Goal: Transaction & Acquisition: Obtain resource

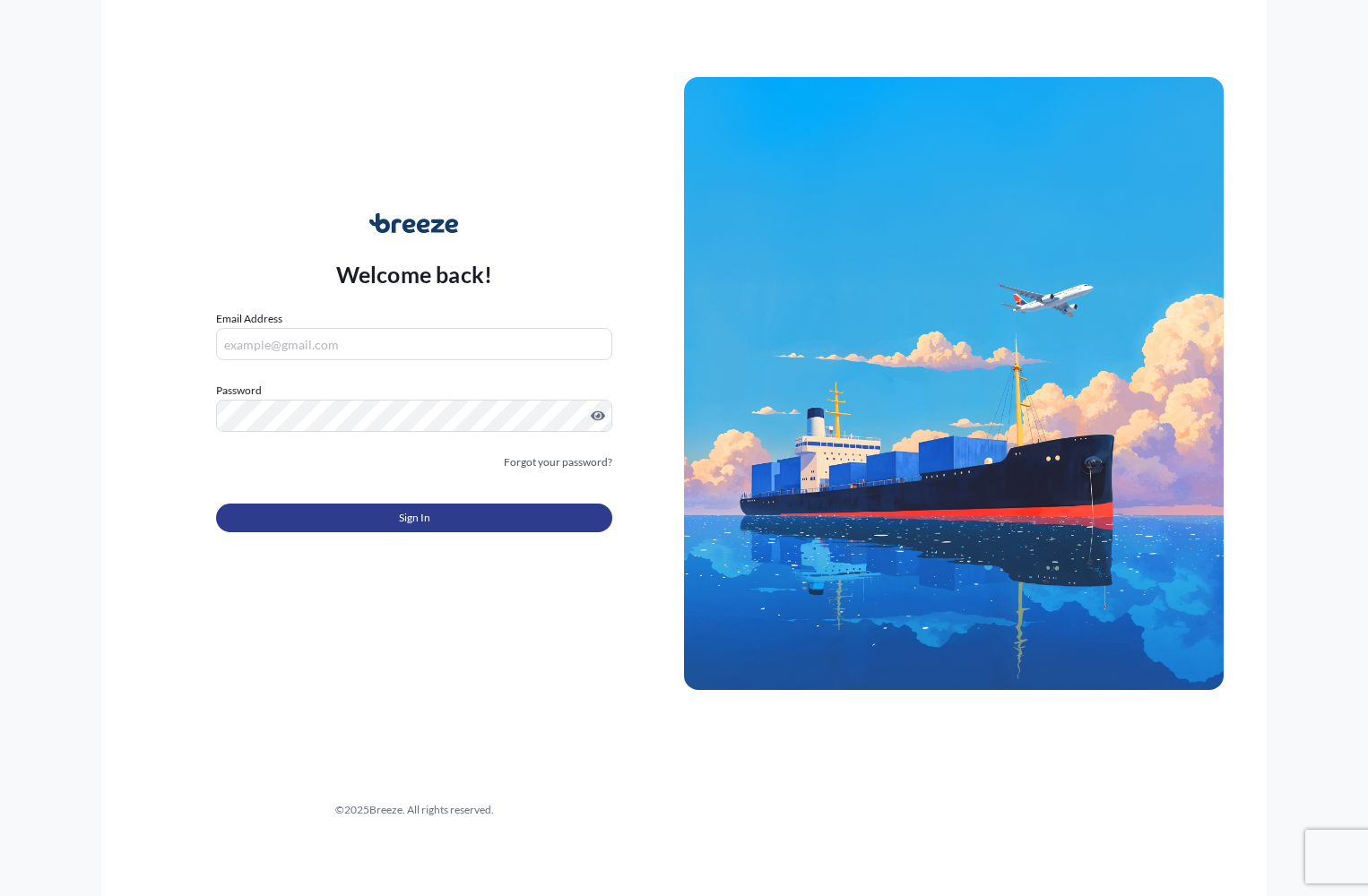
type input "[PERSON_NAME][EMAIL_ADDRESS][PERSON_NAME][DOMAIN_NAME]"
click at [412, 517] on span "Sign In" at bounding box center [415, 518] width 32 height 18
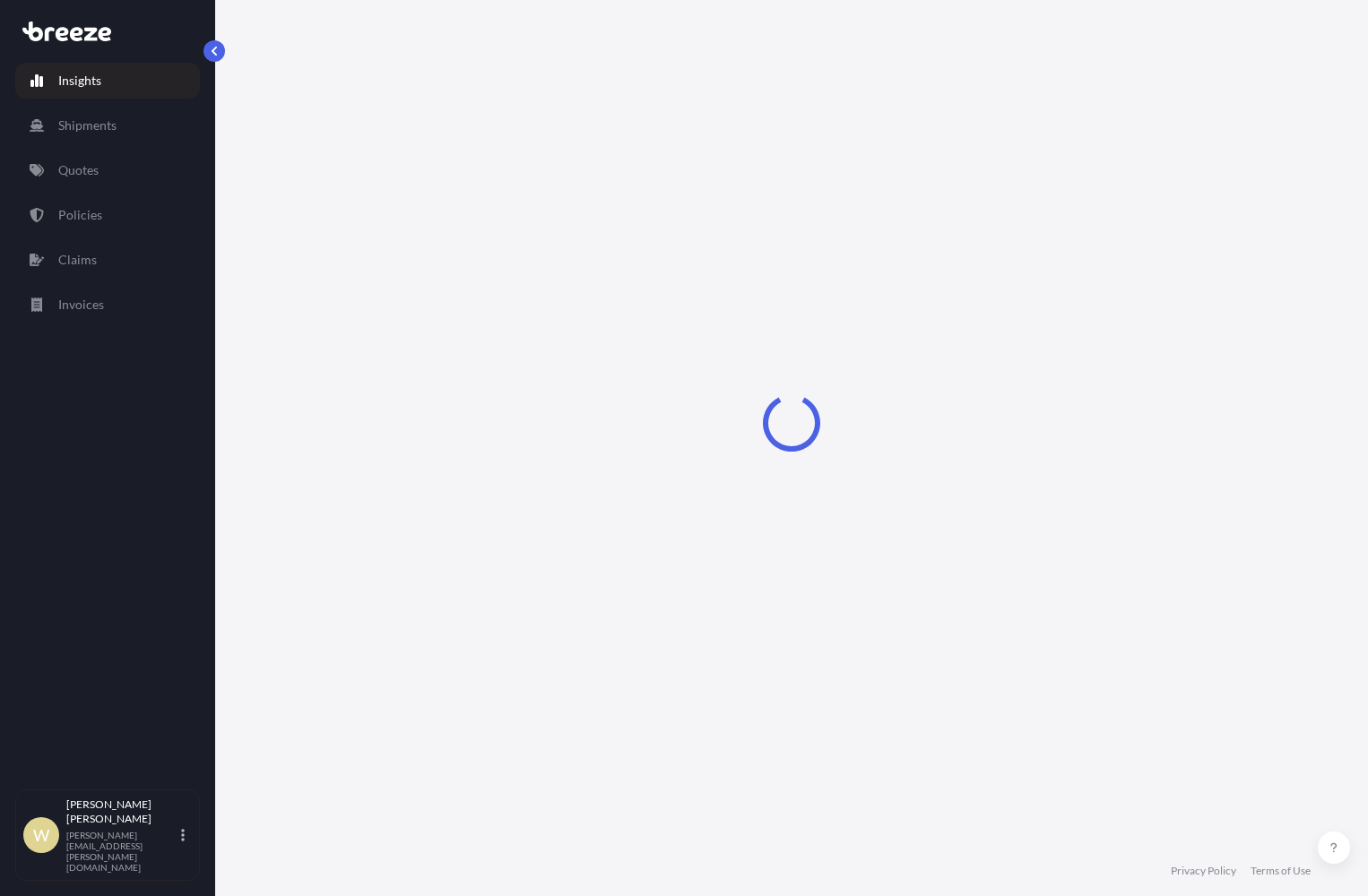
select select "2025"
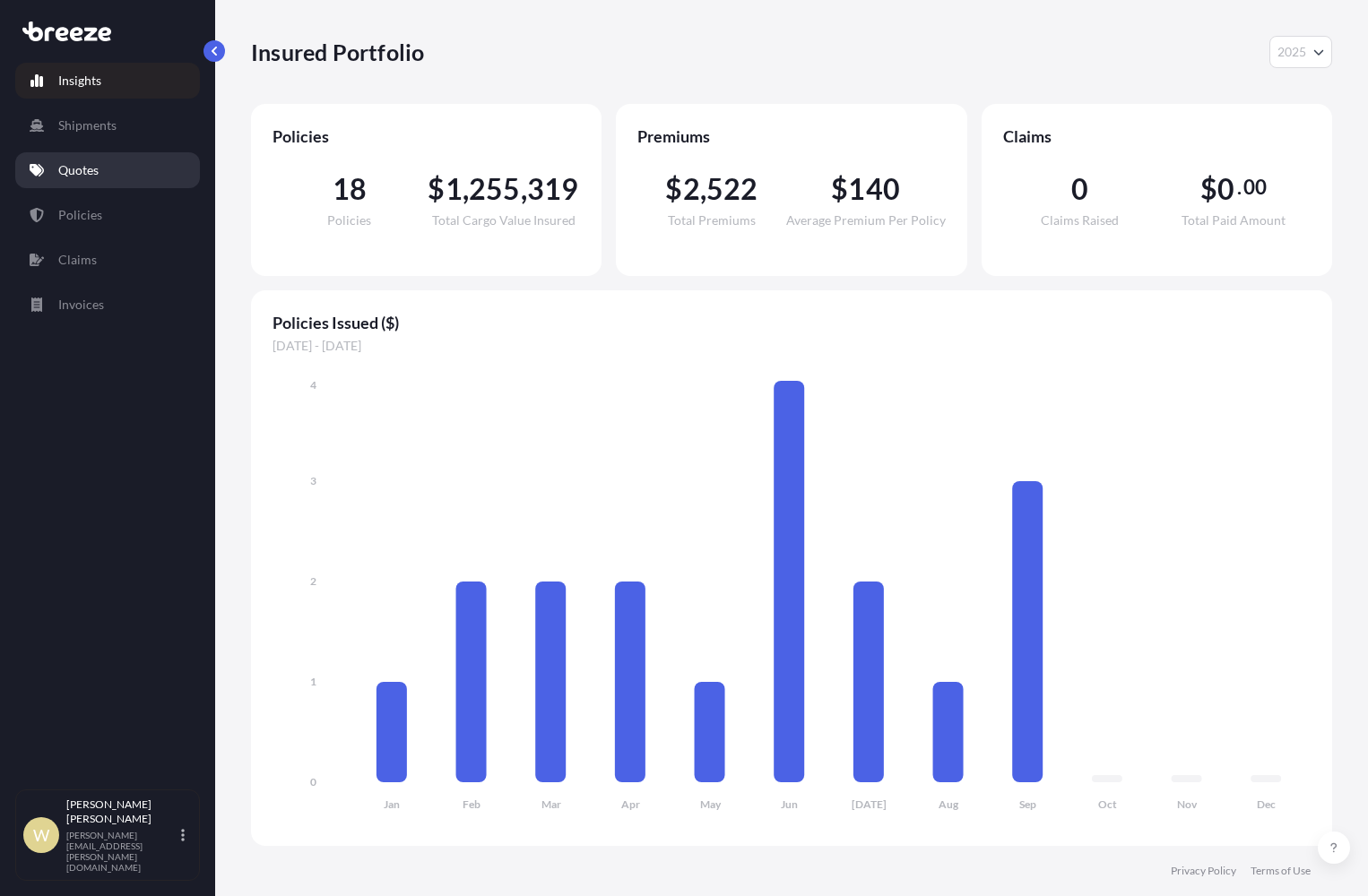
click at [89, 168] on p "Quotes" at bounding box center [78, 169] width 40 height 18
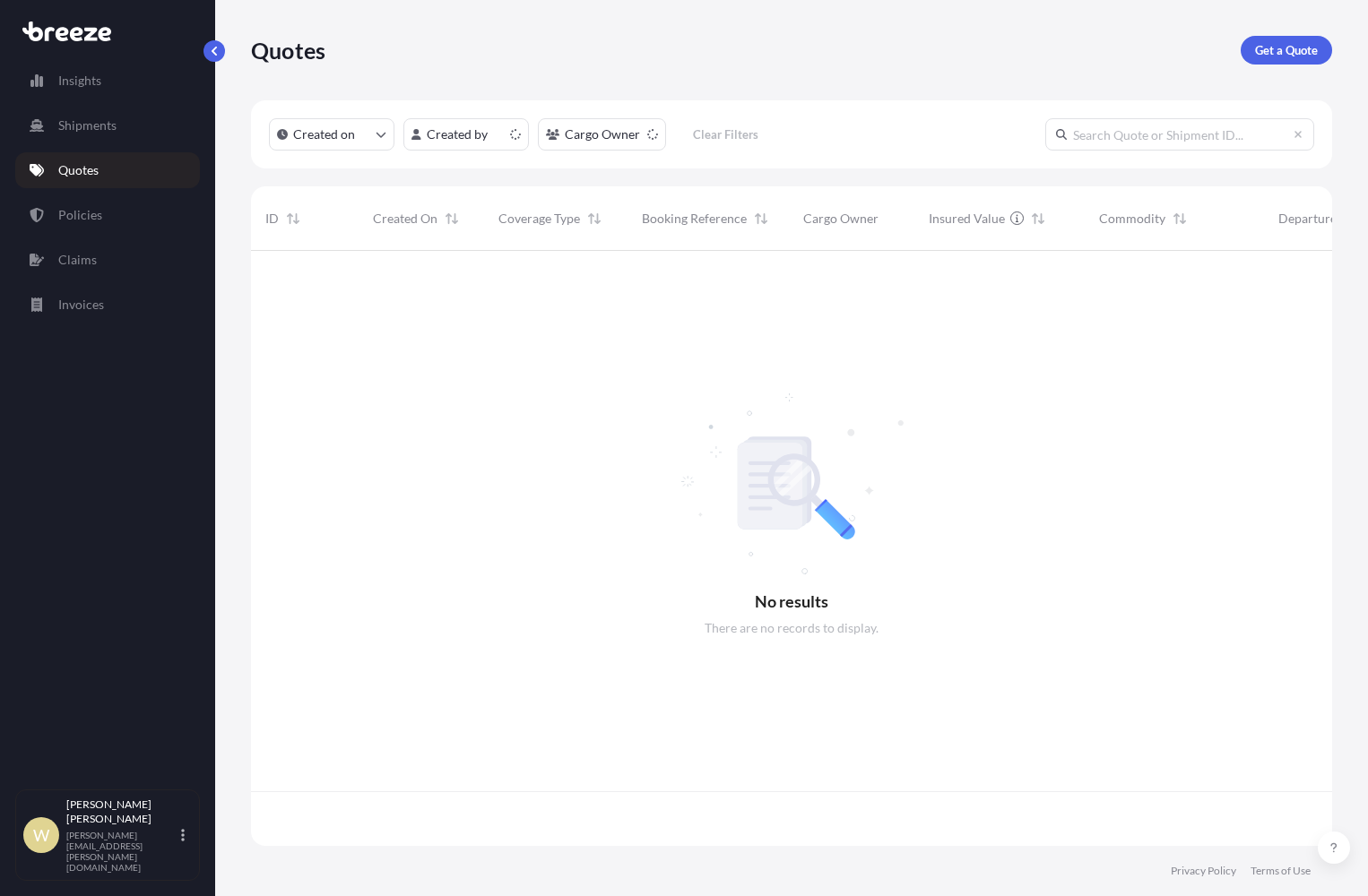
scroll to position [592, 1067]
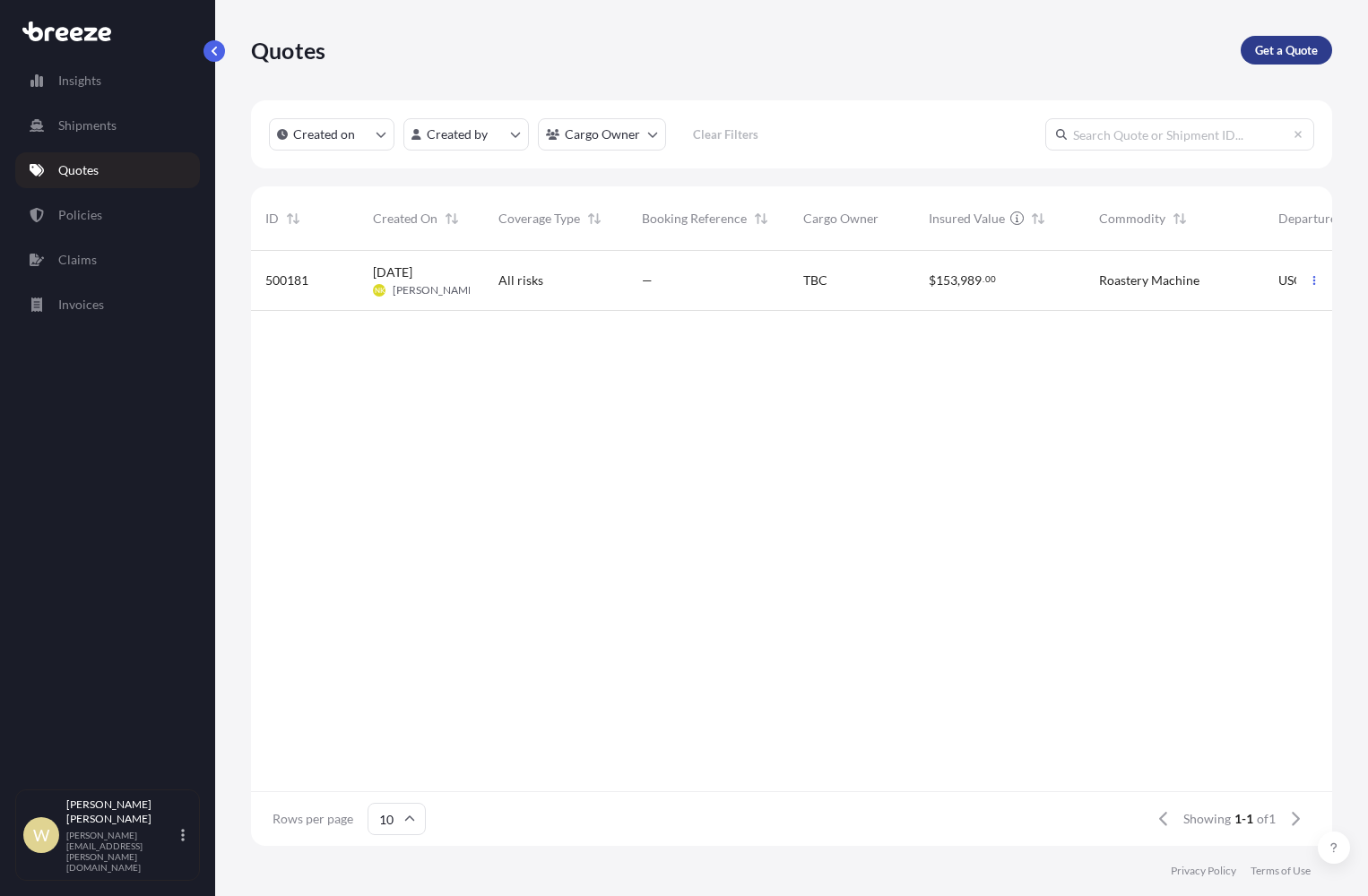
click at [1283, 51] on p "Get a Quote" at bounding box center [1286, 50] width 63 height 18
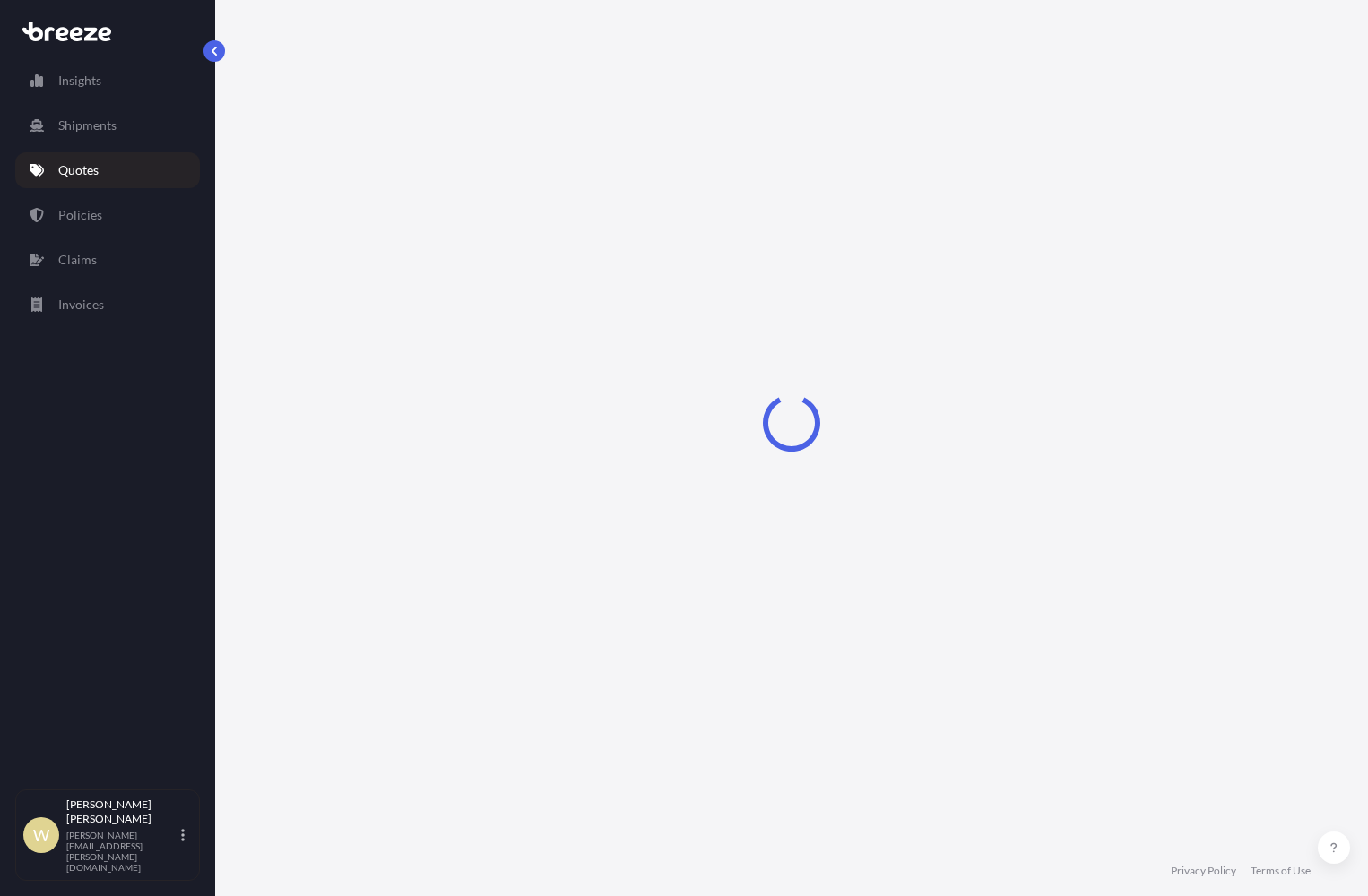
select select "Sea"
select select "1"
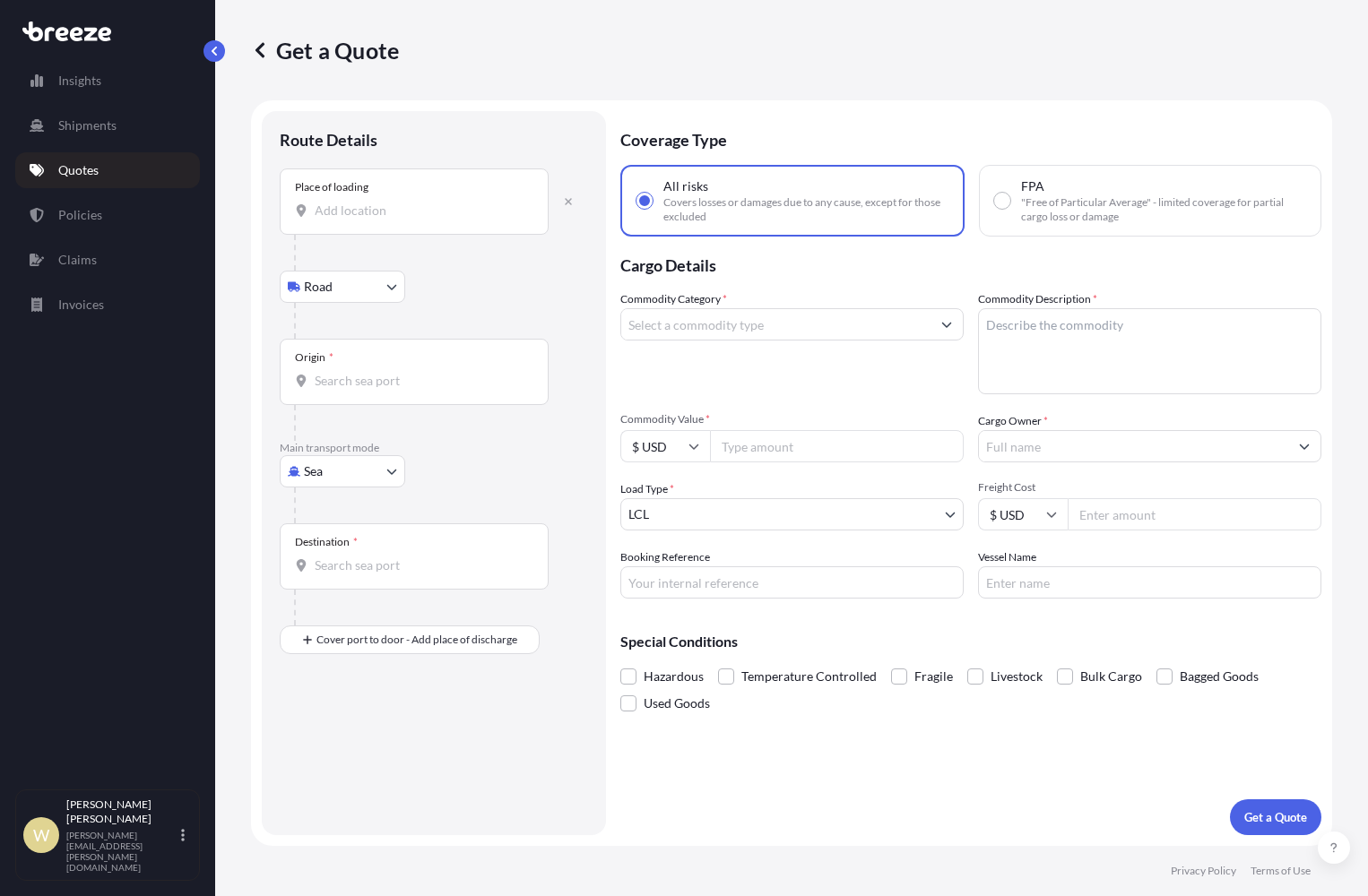
click at [351, 199] on div "Place of loading" at bounding box center [414, 201] width 269 height 66
click at [351, 201] on input "Place of loading" at bounding box center [420, 210] width 212 height 18
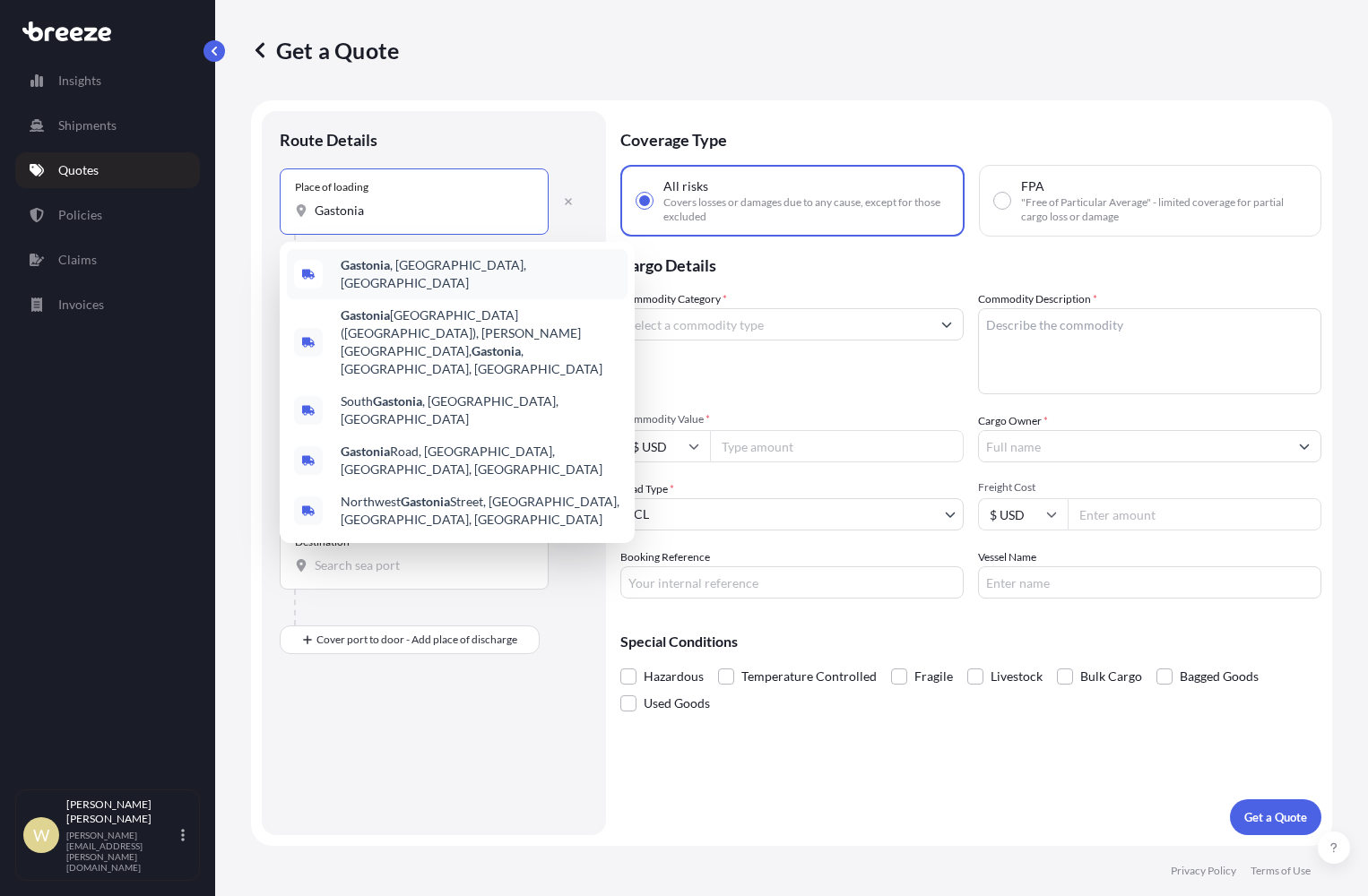
click at [370, 264] on b "Gastonia" at bounding box center [365, 265] width 50 height 15
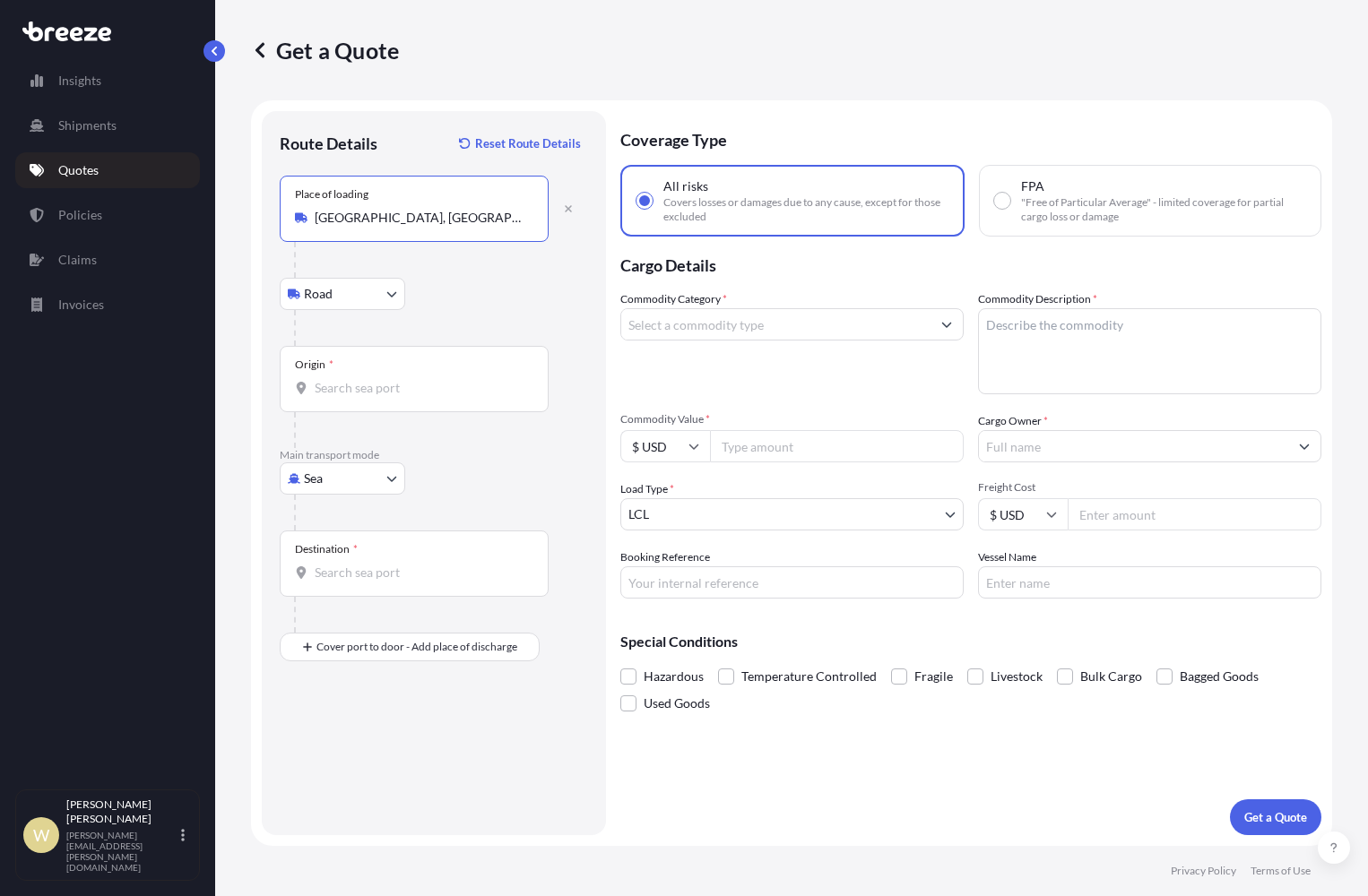
type input "[GEOGRAPHIC_DATA], [GEOGRAPHIC_DATA], [GEOGRAPHIC_DATA]"
click at [317, 384] on input "Origin *" at bounding box center [420, 388] width 212 height 18
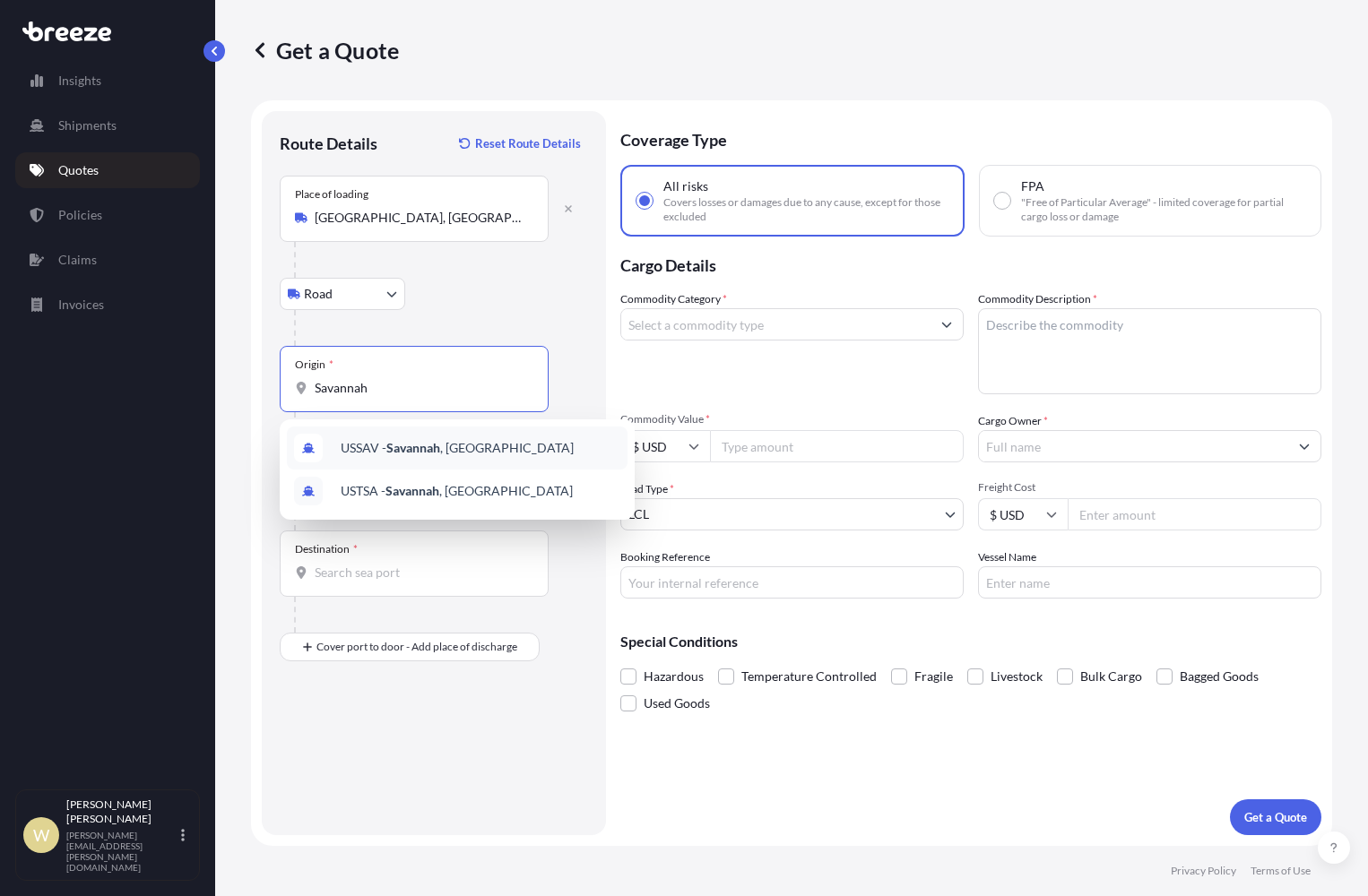
click at [374, 447] on span "USSAV - [GEOGRAPHIC_DATA] , [GEOGRAPHIC_DATA]" at bounding box center [457, 448] width 233 height 18
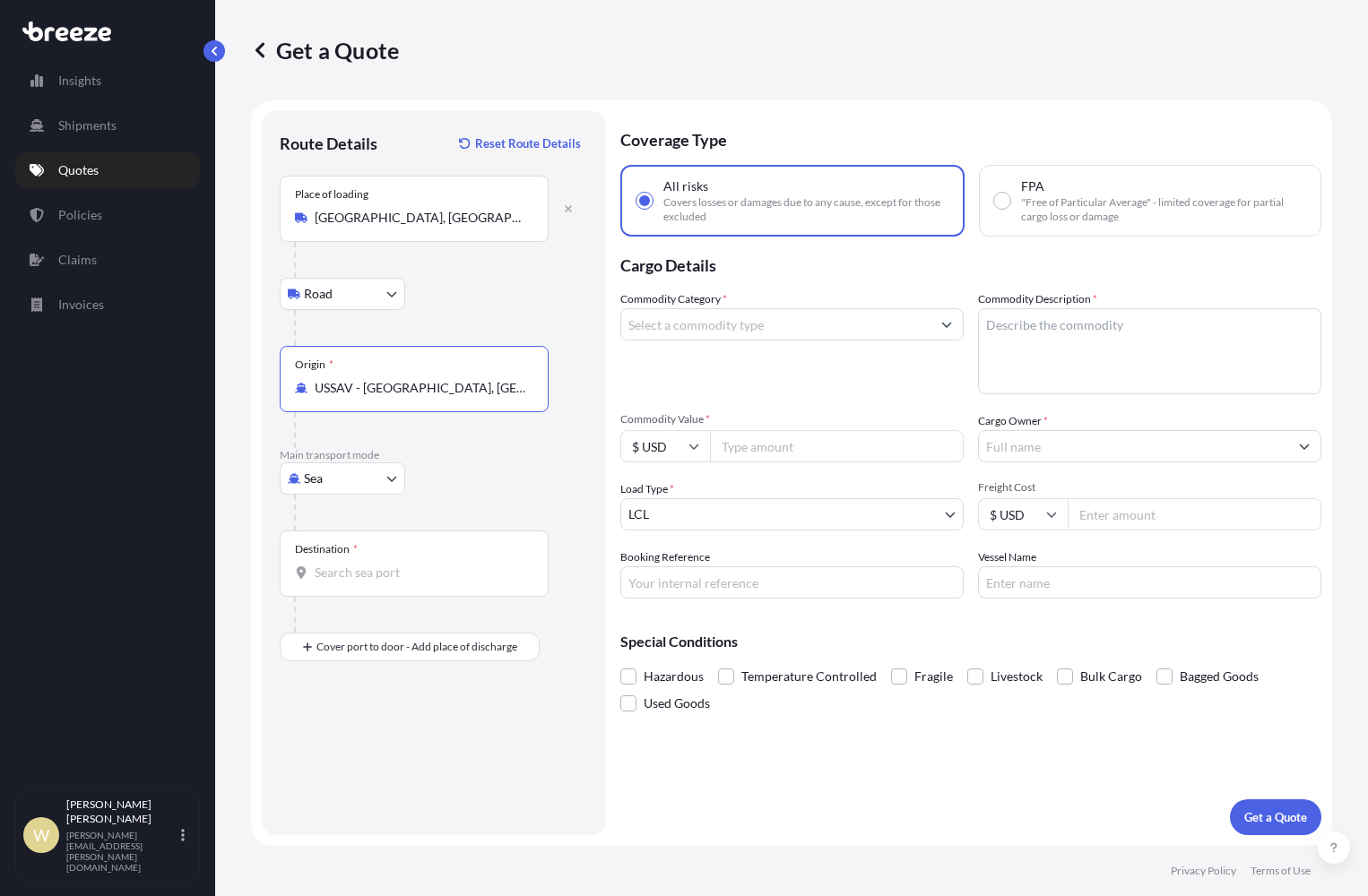
type input "USSAV - [GEOGRAPHIC_DATA], [GEOGRAPHIC_DATA]"
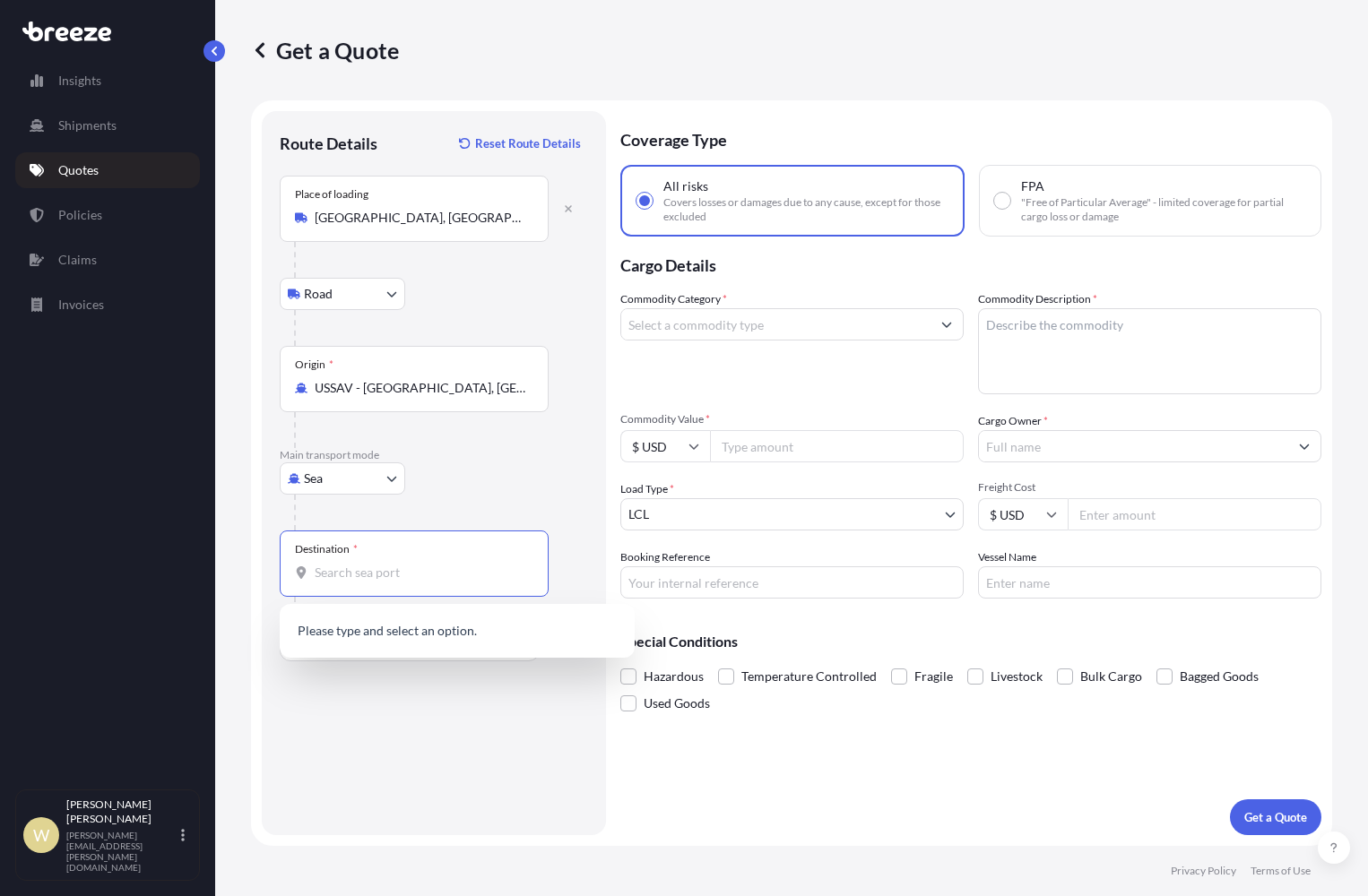
click at [323, 566] on input "Destination *" at bounding box center [420, 572] width 212 height 18
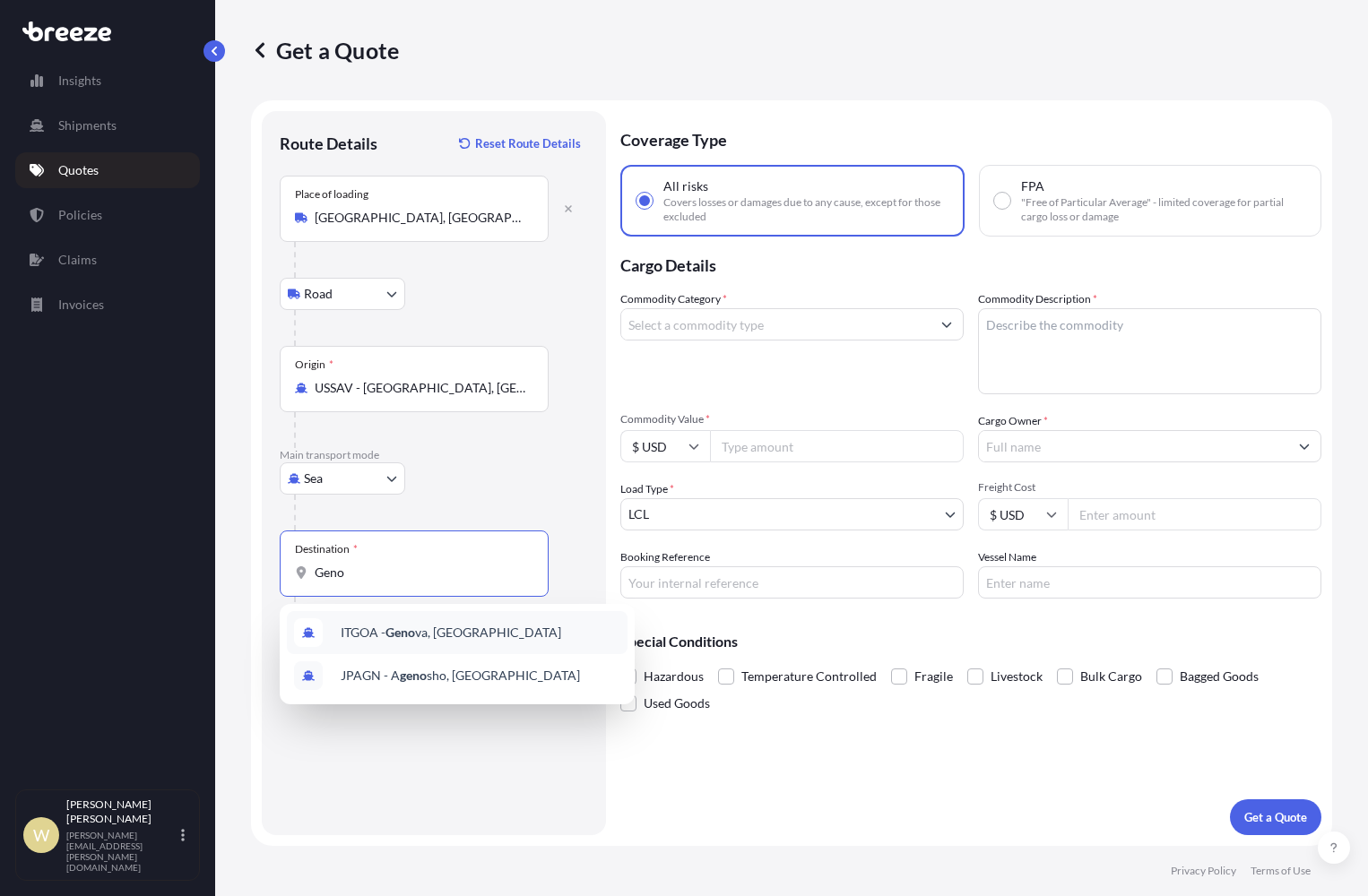
click at [369, 625] on span "ITGOA - Geno va, [GEOGRAPHIC_DATA]" at bounding box center [450, 632] width 220 height 18
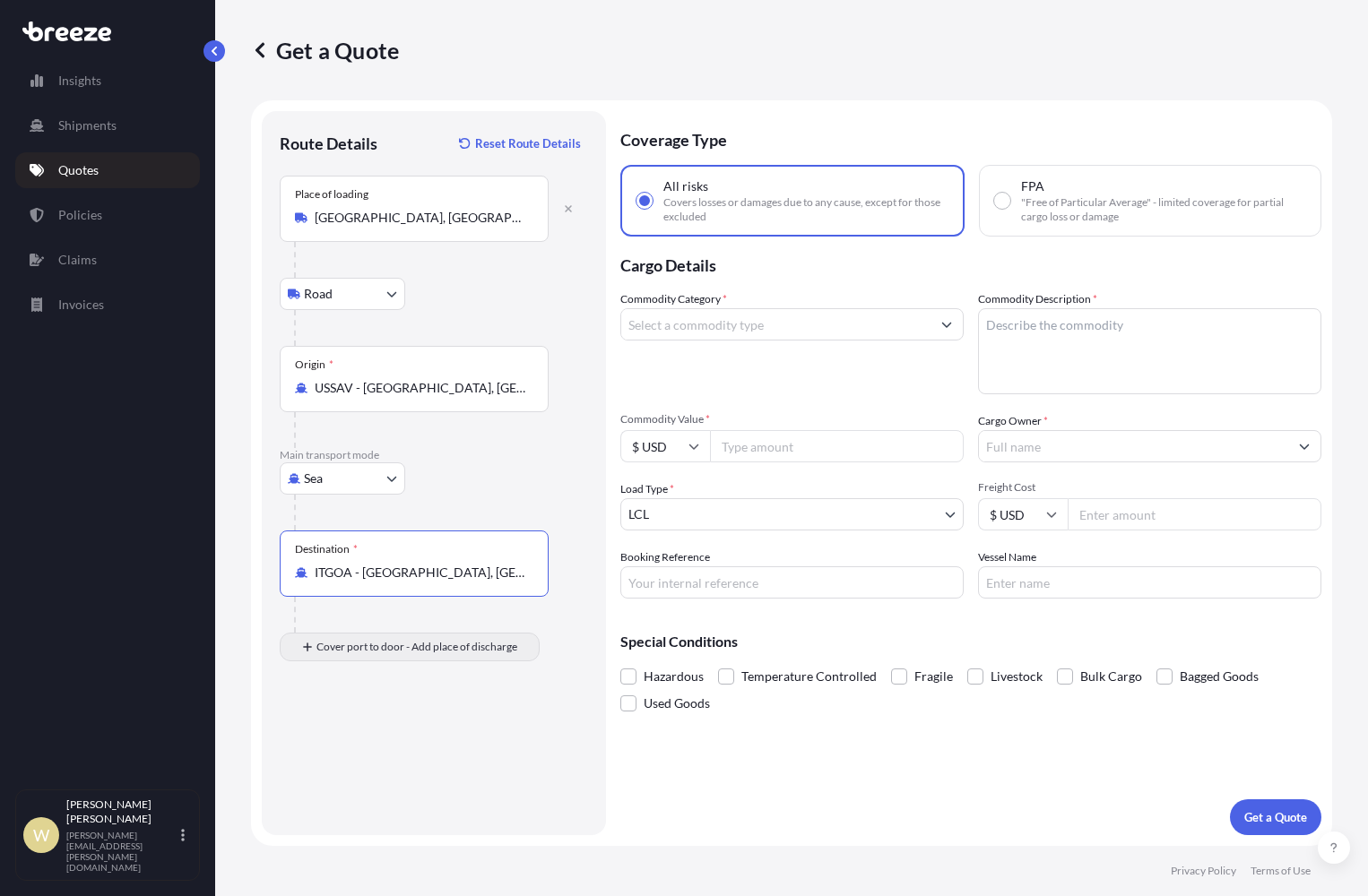
type input "ITGOA - [GEOGRAPHIC_DATA], [GEOGRAPHIC_DATA]"
click at [323, 752] on div "Place of Discharge" at bounding box center [414, 734] width 269 height 66
click at [323, 752] on input "Place of Discharge" at bounding box center [420, 742] width 212 height 18
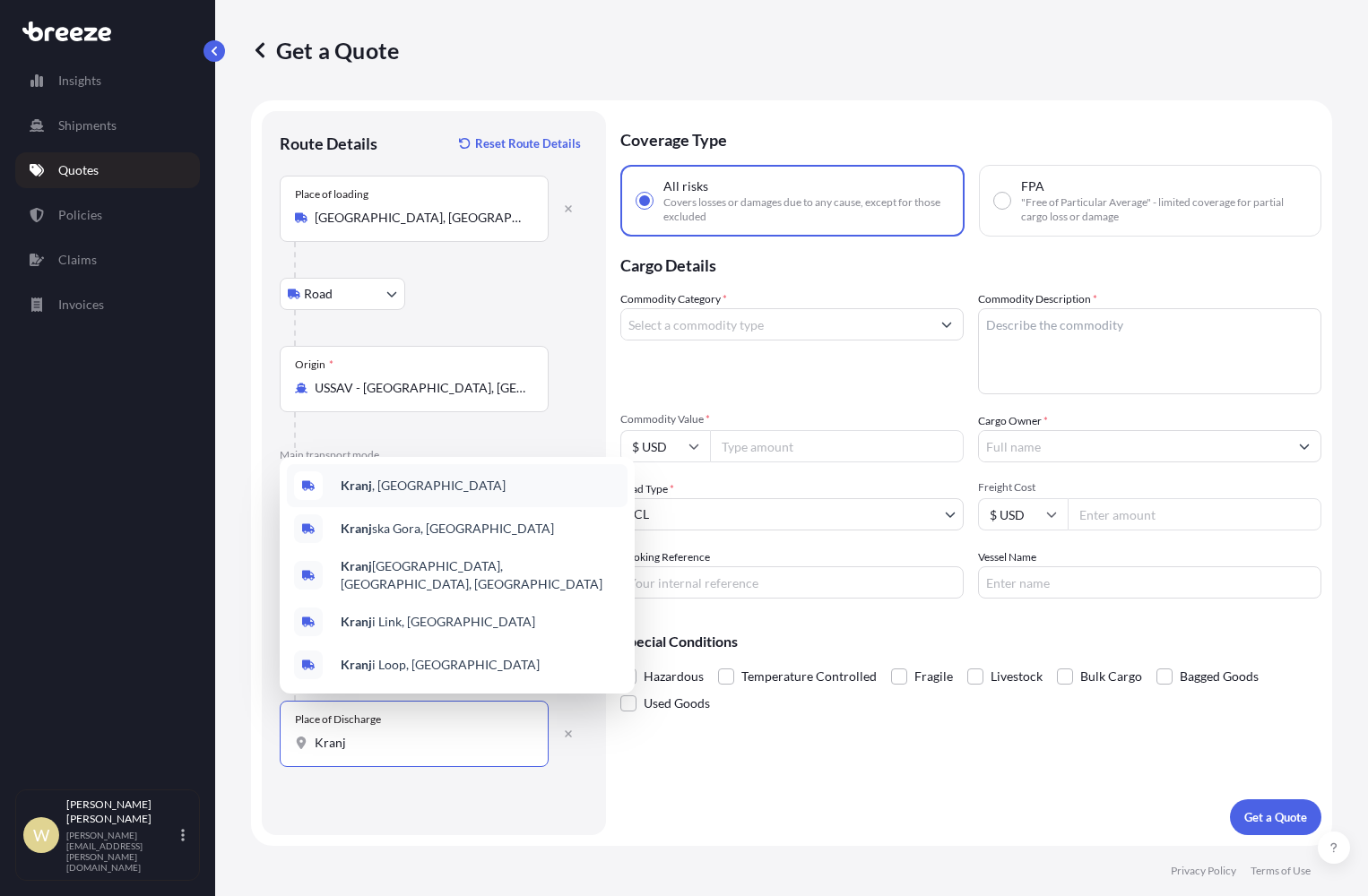
click at [369, 492] on b "Kranj" at bounding box center [357, 485] width 32 height 15
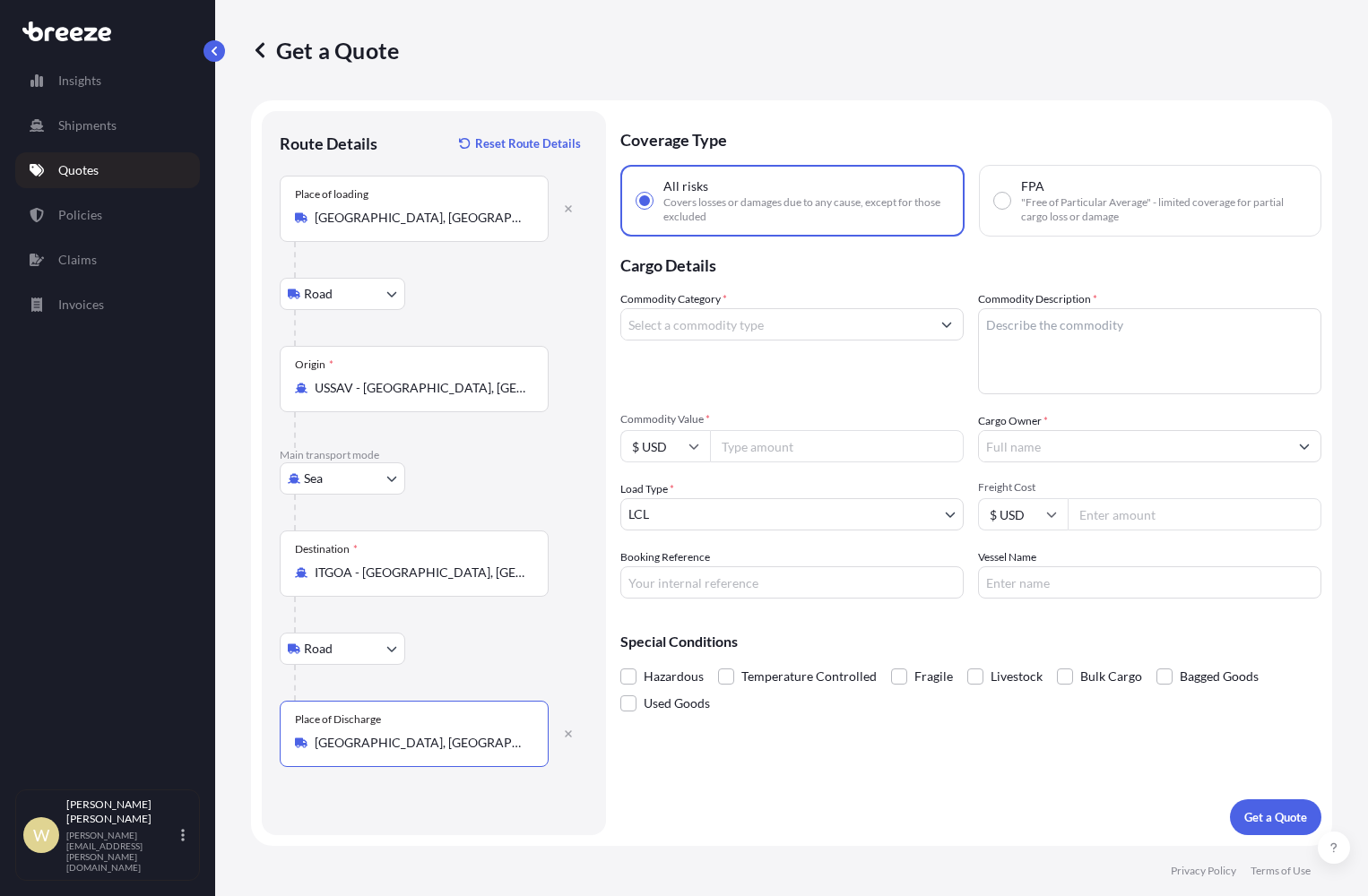
type input "[GEOGRAPHIC_DATA], [GEOGRAPHIC_DATA]"
click at [943, 324] on icon "Show suggestions" at bounding box center [947, 326] width 10 height 6
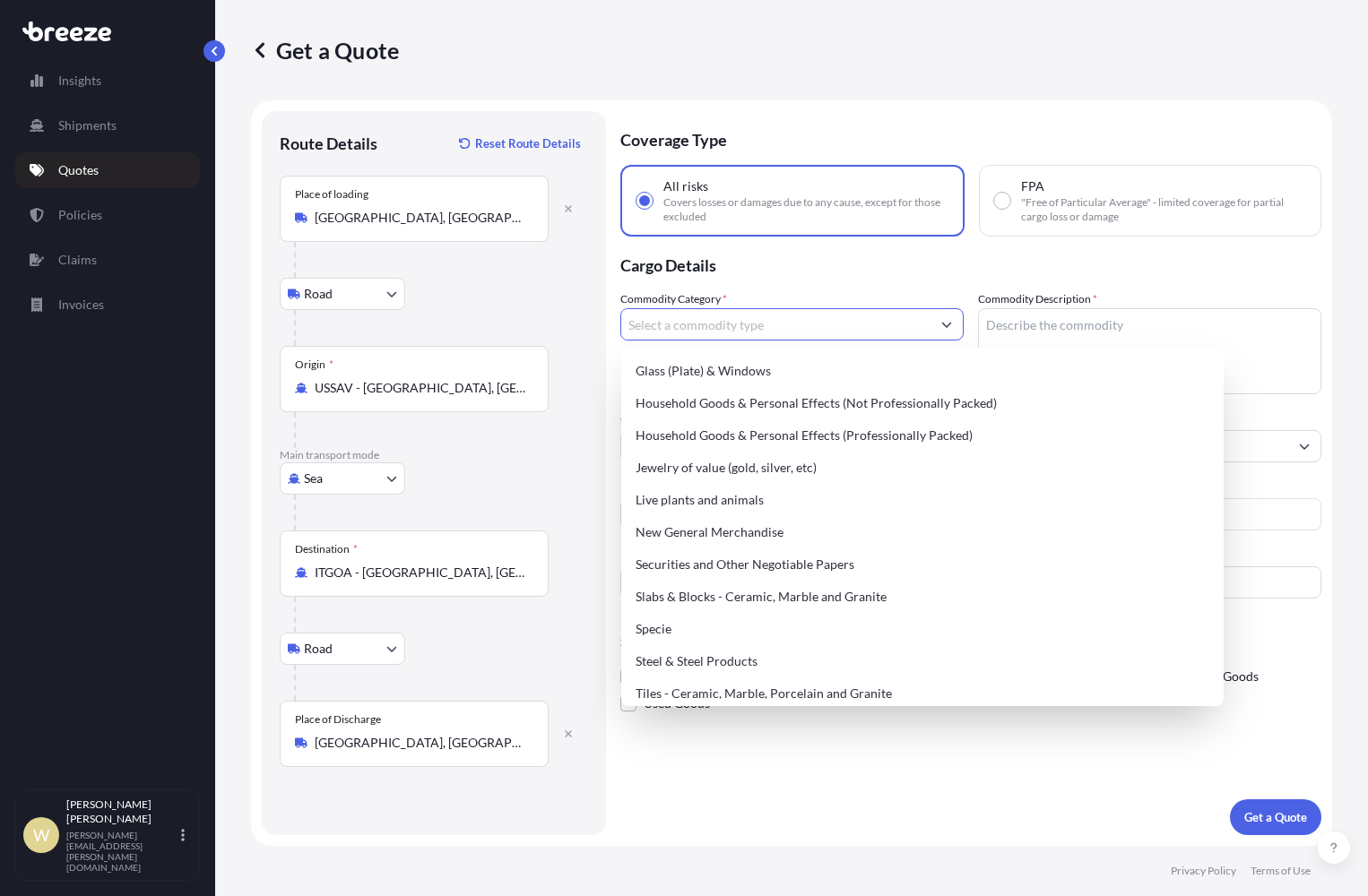
scroll to position [655, 0]
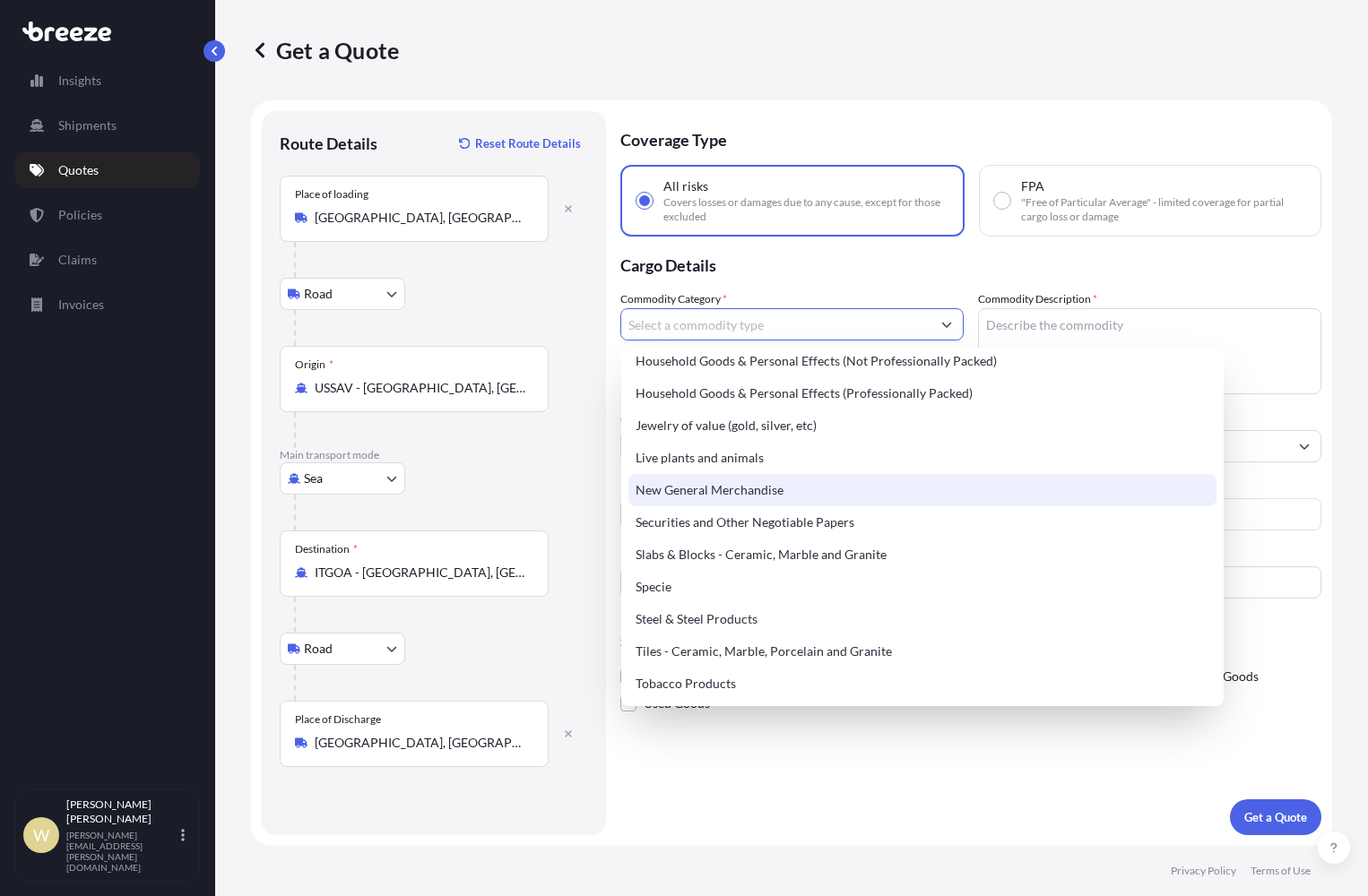
click at [764, 491] on div "New General Merchandise" at bounding box center [922, 490] width 588 height 32
type input "New General Merchandise"
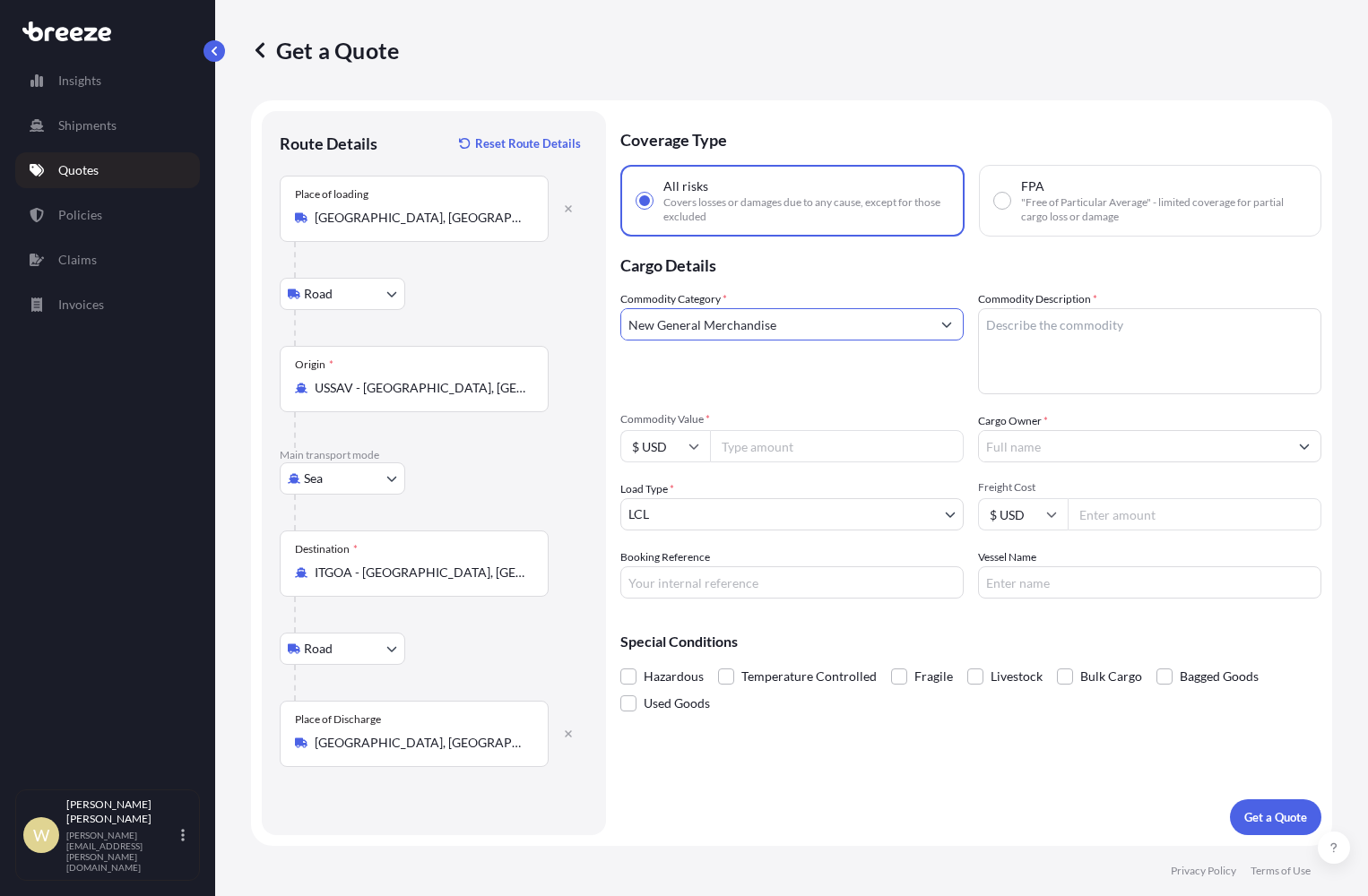
click at [943, 326] on icon "Show suggestions" at bounding box center [946, 324] width 10 height 10
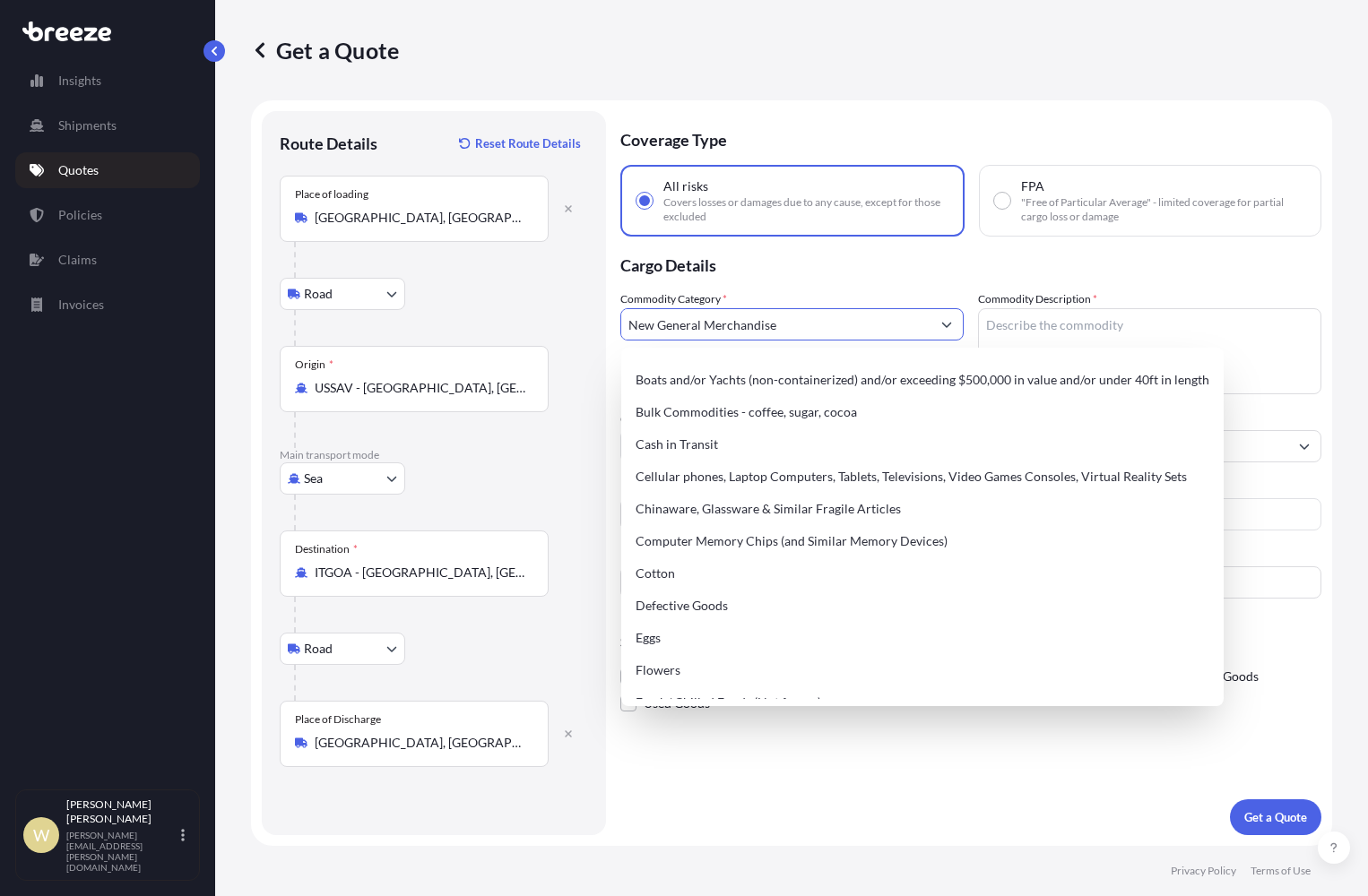
scroll to position [0, 0]
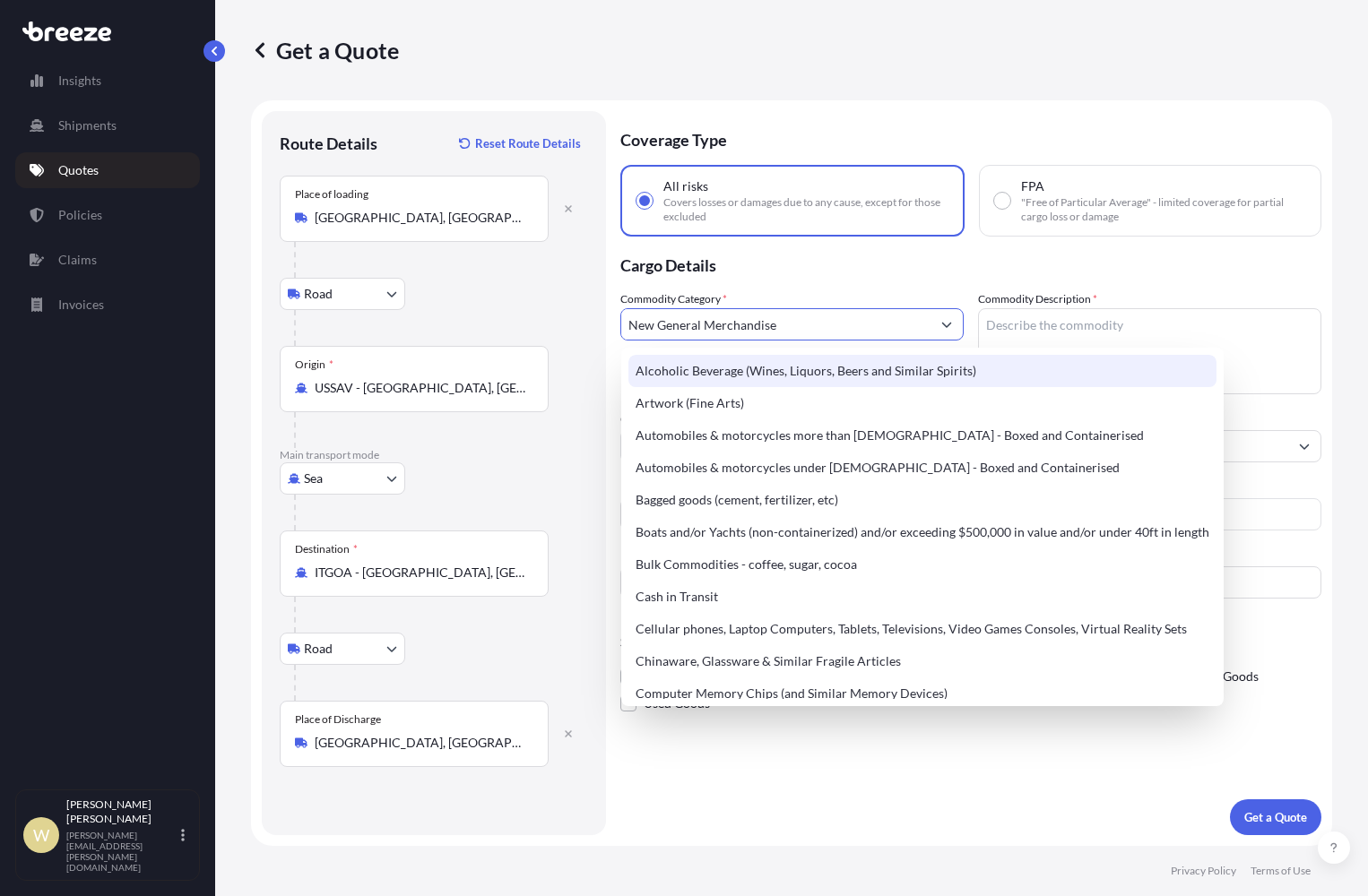
click at [1057, 323] on textarea "Commodity Description *" at bounding box center [1149, 351] width 344 height 86
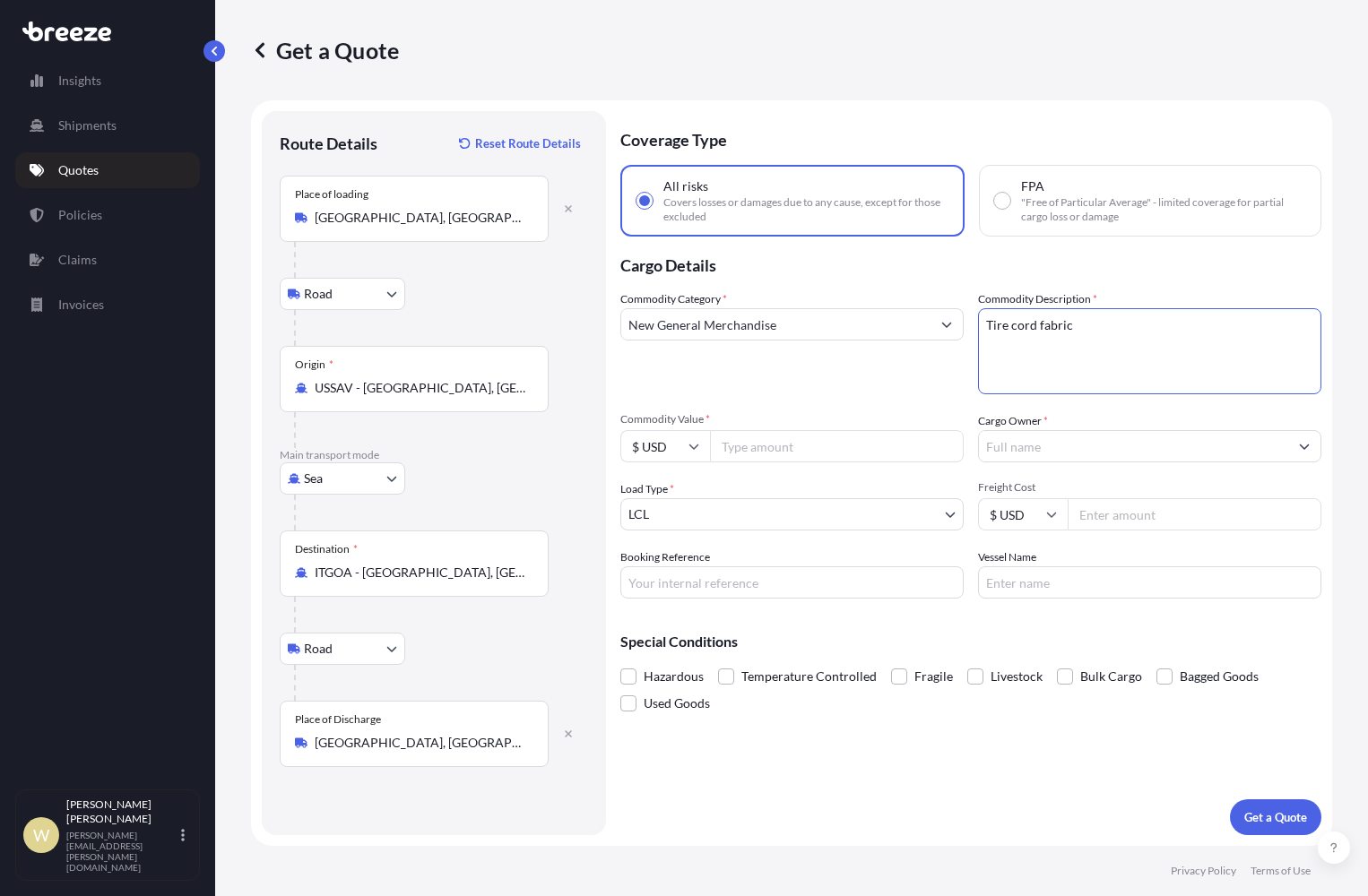
type textarea "Tire cord fabric"
type input "24918"
click at [1034, 449] on input "Cargo Owner *" at bounding box center [1133, 447] width 309 height 32
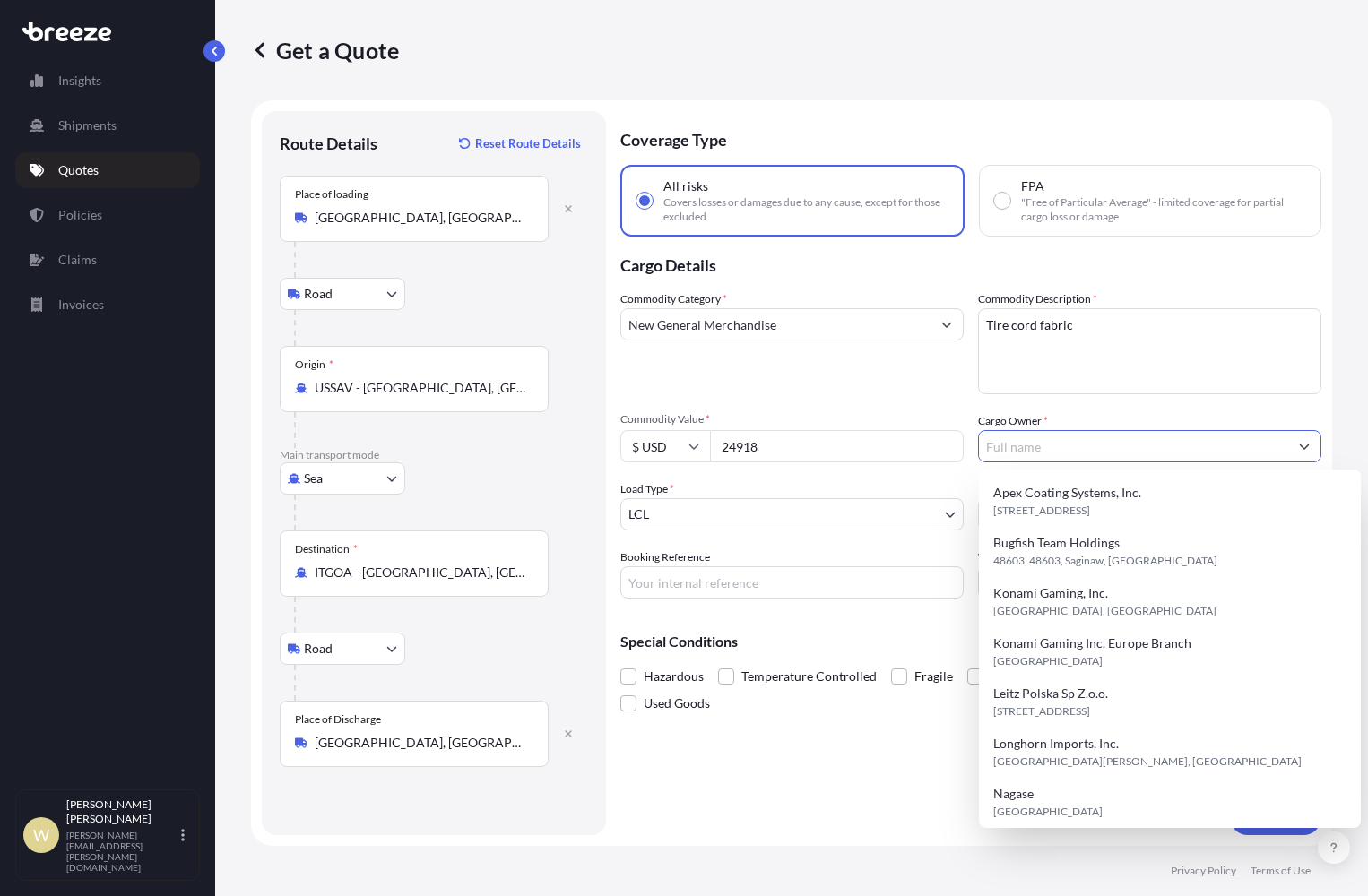
drag, startPoint x: 1034, startPoint y: 449, endPoint x: 1018, endPoint y: 470, distance: 26.4
click at [1018, 470] on body "15 options available. Insights Shipments Quotes Policies Claims Invoices W [PER…" at bounding box center [684, 448] width 1368 height 896
paste input "TRELLEBORG SLOVENIJA, D.O.O."
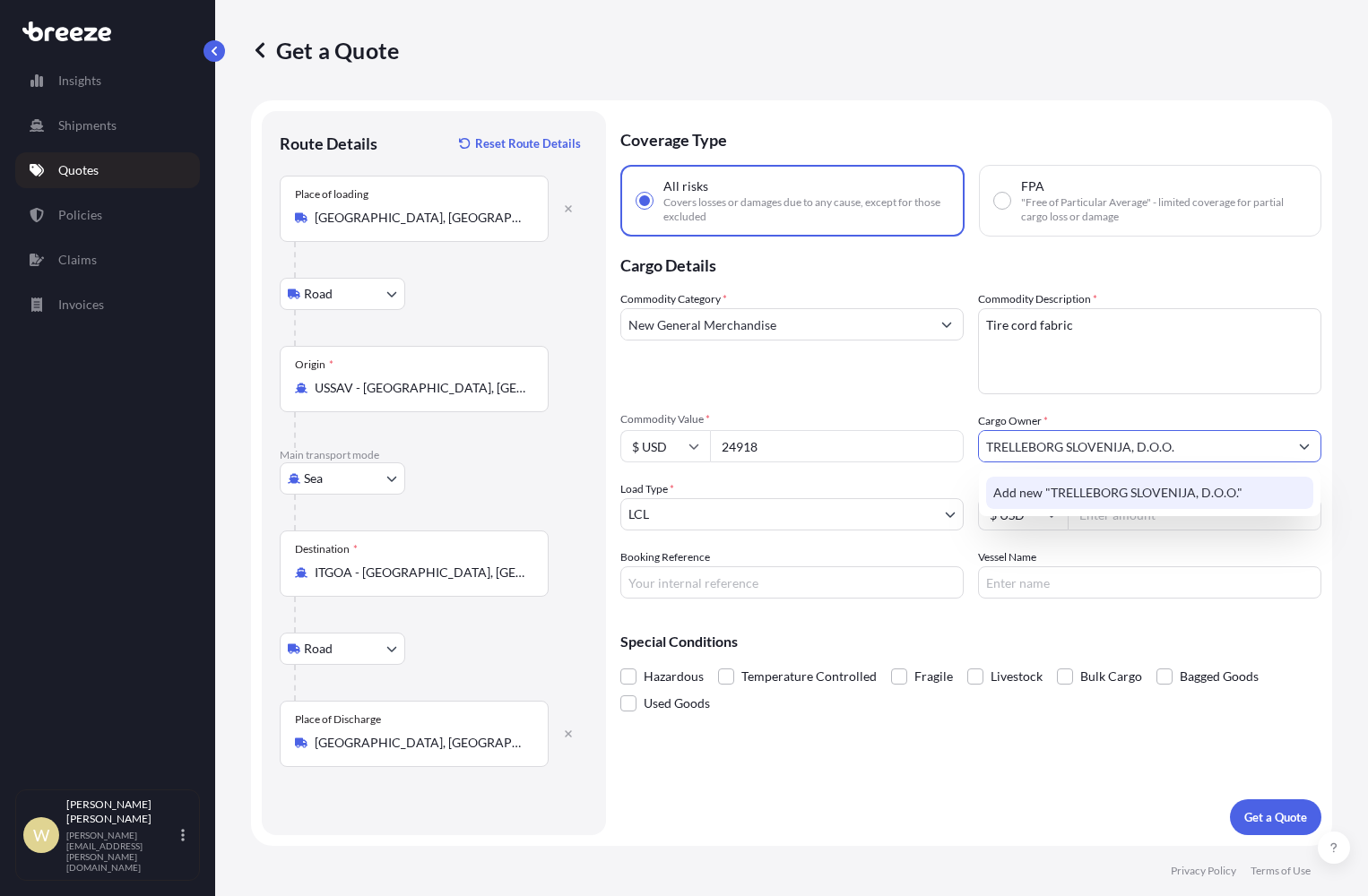
click at [1081, 491] on span "Add new "TRELLEBORG SLOVENIJA, D.O.O."" at bounding box center [1118, 492] width 249 height 18
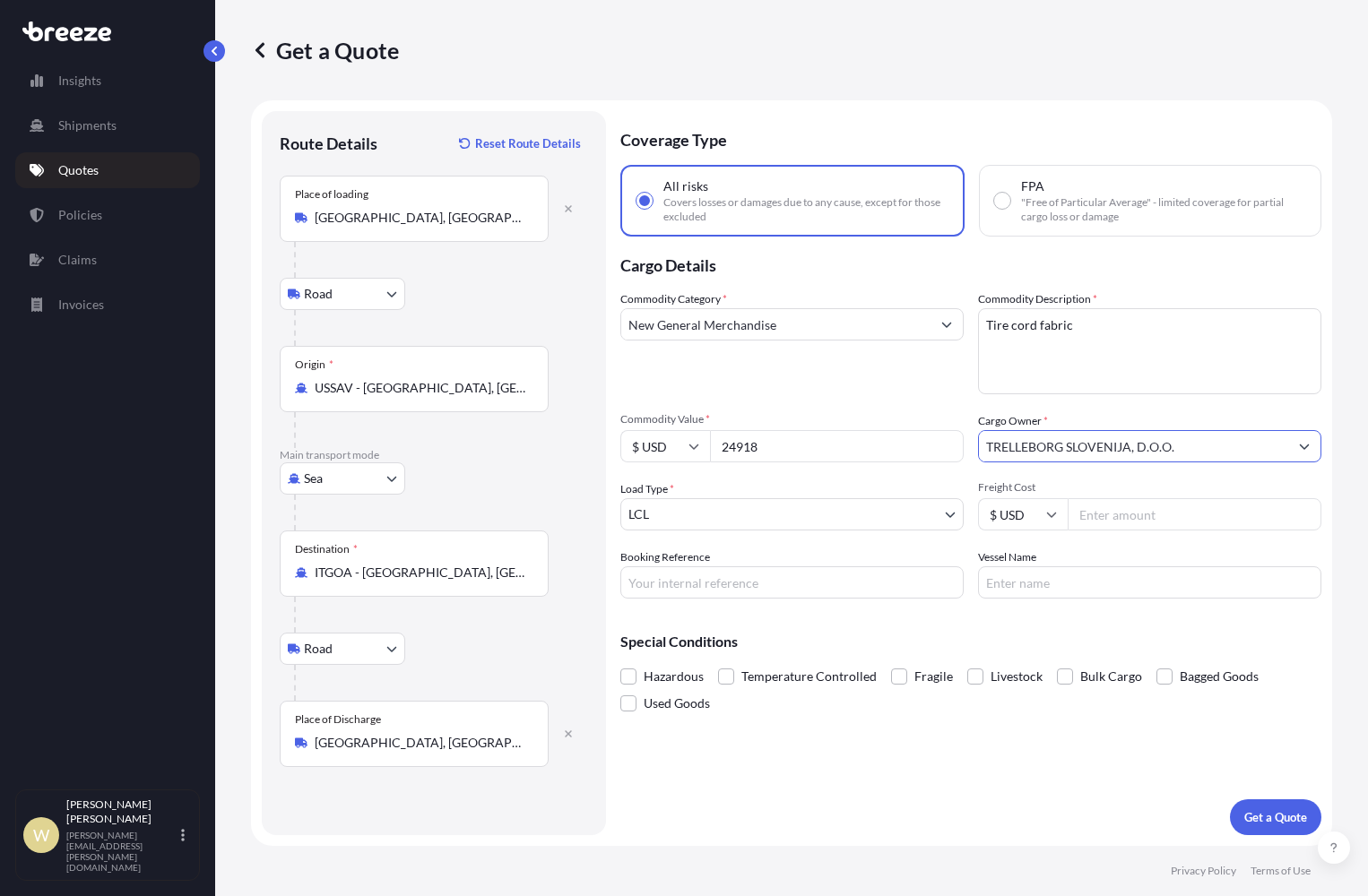
type input "TRELLEBORG SLOVENIJA, D.O.O."
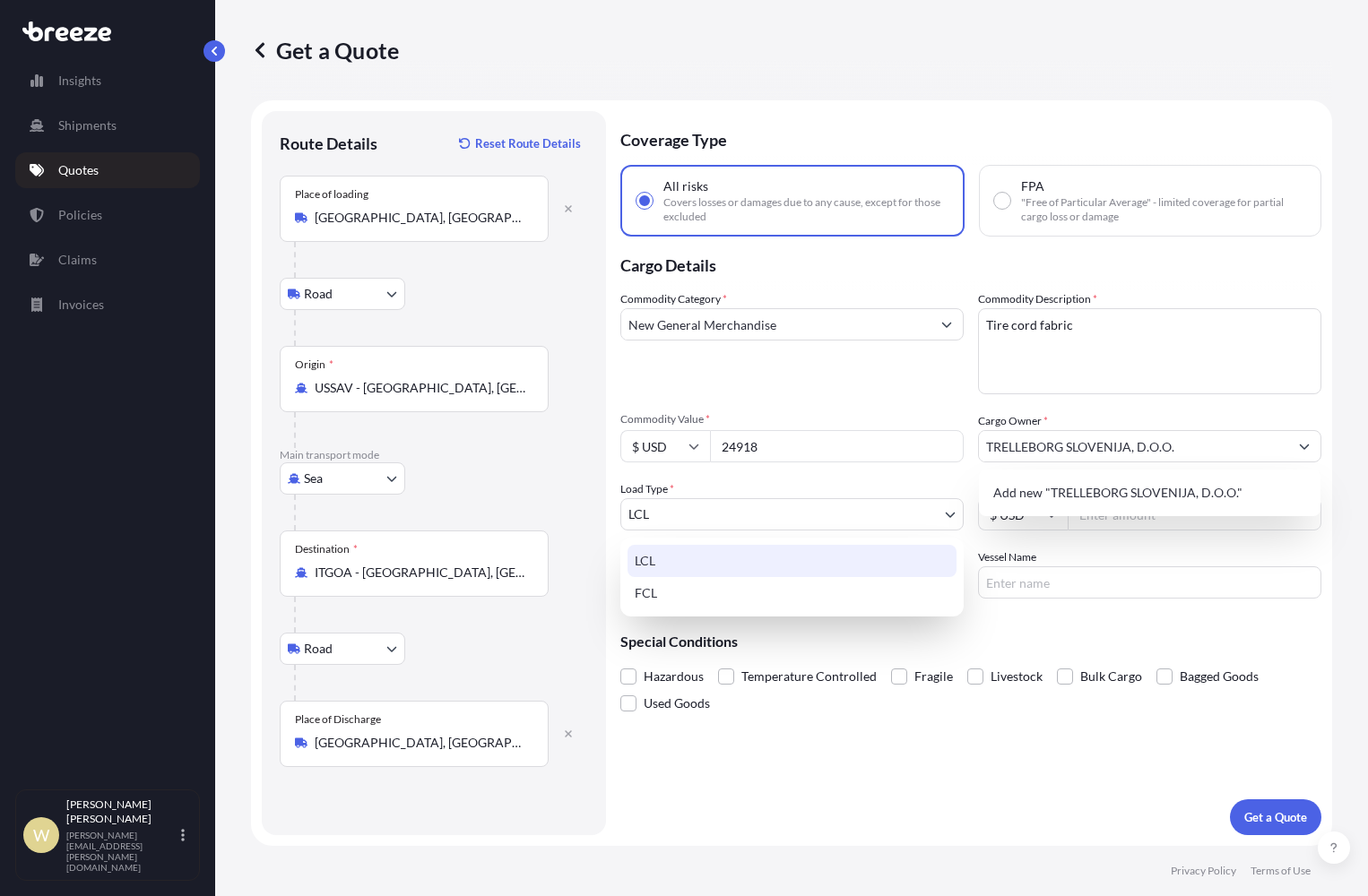
click at [951, 512] on body "1 option available. Insights Shipments Quotes Policies Claims Invoices W [PERSO…" at bounding box center [684, 448] width 1368 height 896
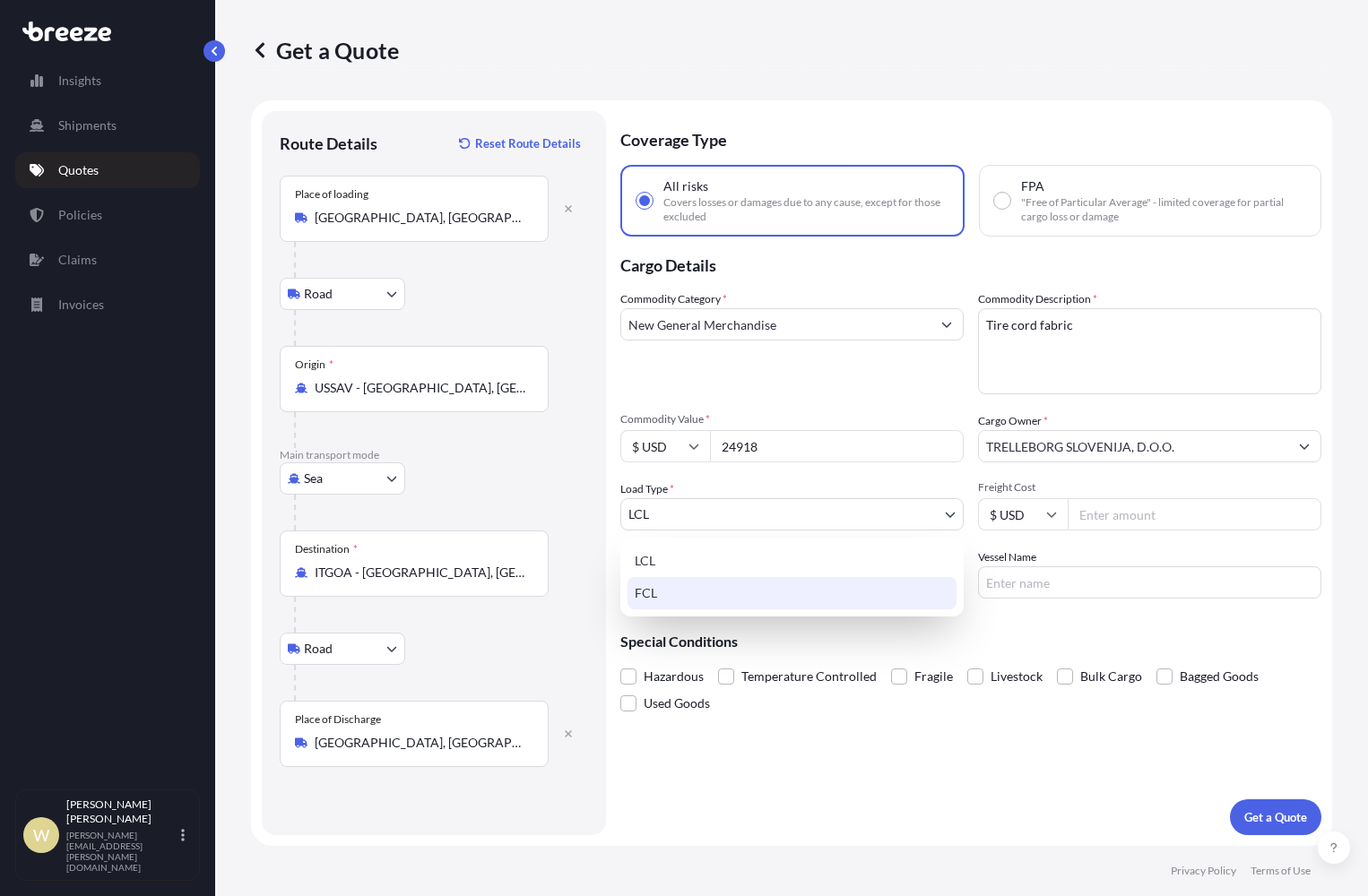
click at [719, 595] on div "FCL" at bounding box center [791, 594] width 329 height 32
select select "2"
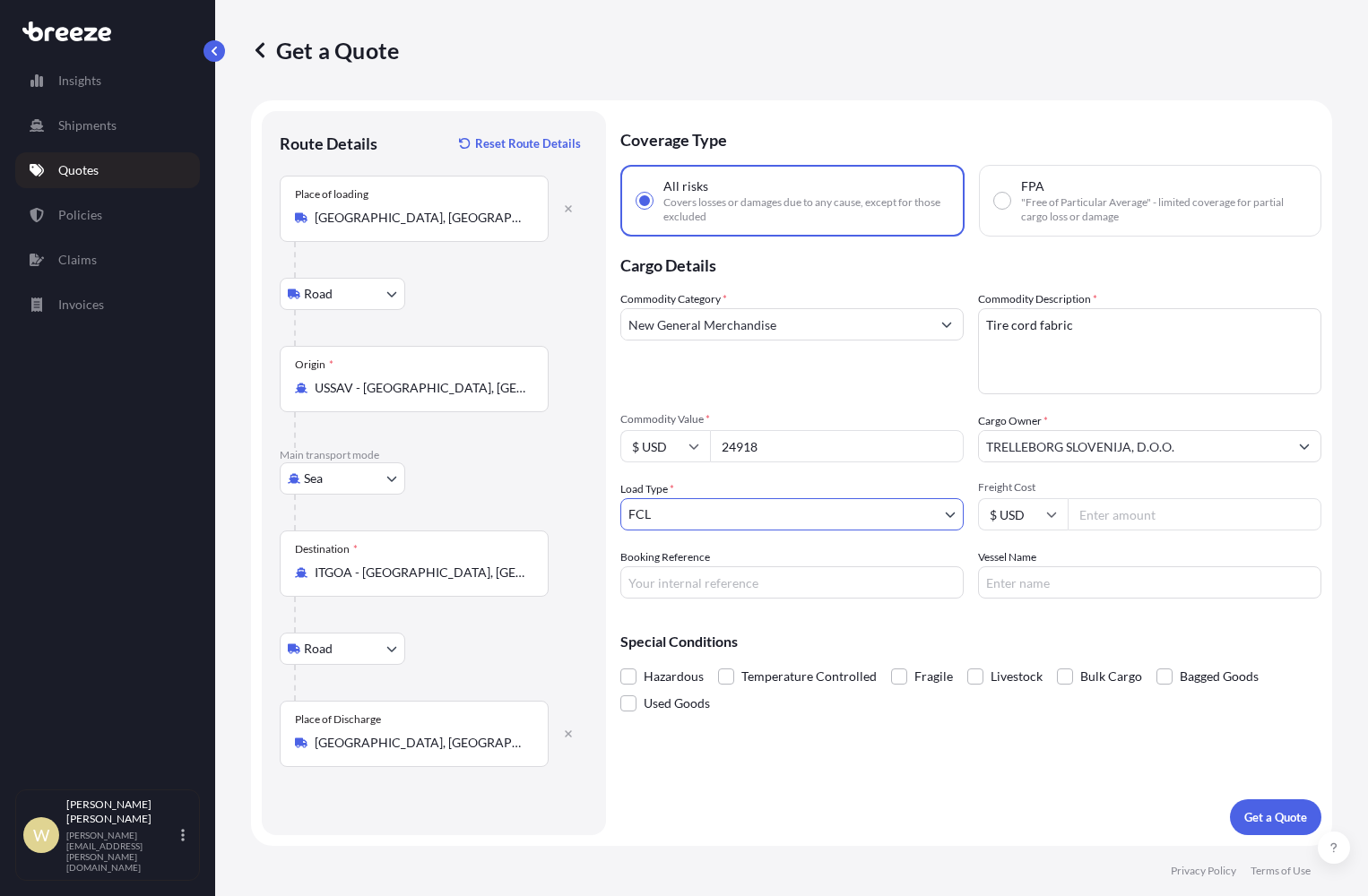
click at [1110, 517] on input "Freight Cost" at bounding box center [1194, 514] width 254 height 32
type input "4000"
type input "TBA"
click at [1267, 814] on p "Get a Quote" at bounding box center [1275, 816] width 63 height 18
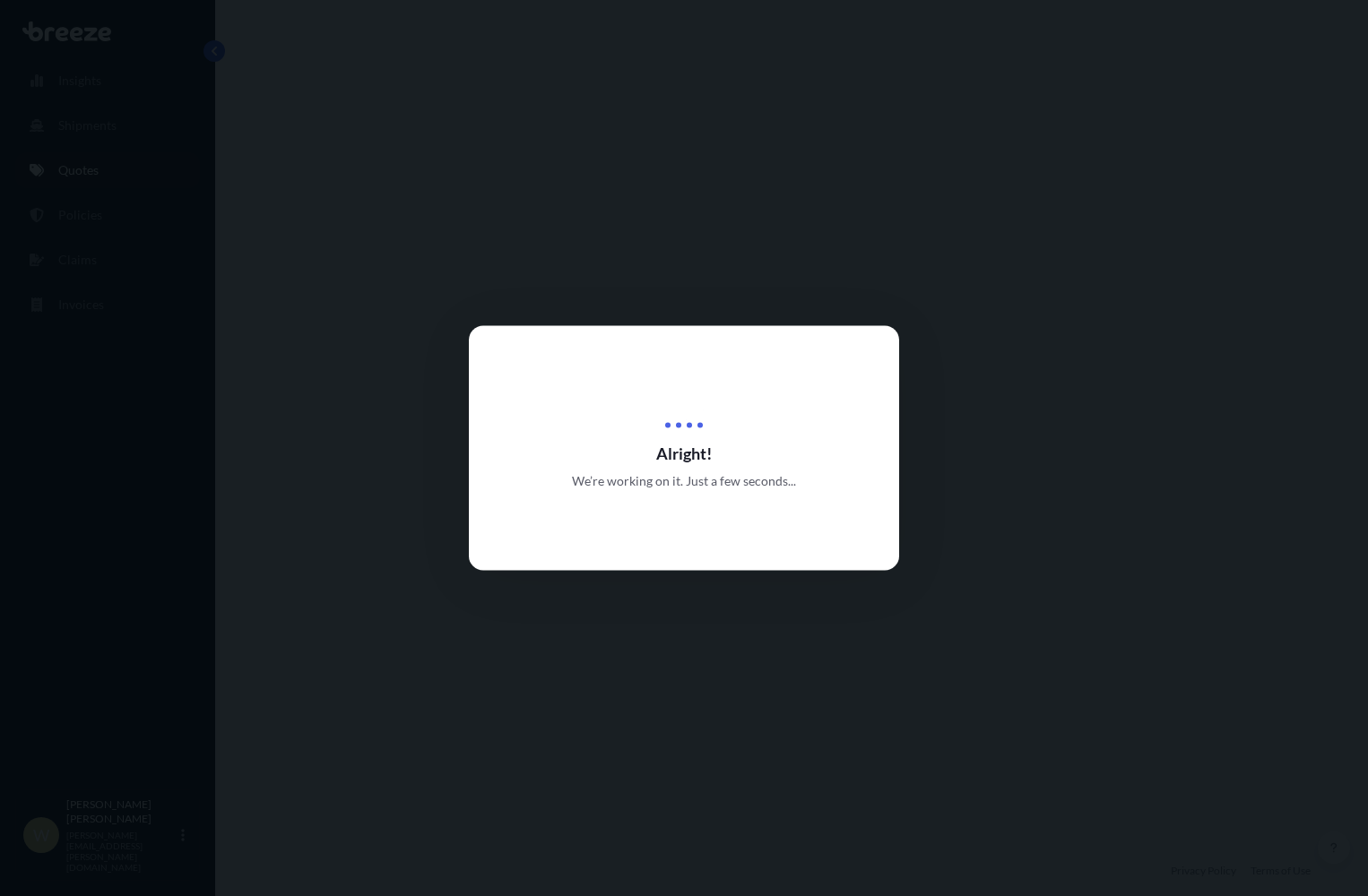
select select "Road"
select select "Sea"
select select "Road"
select select "2"
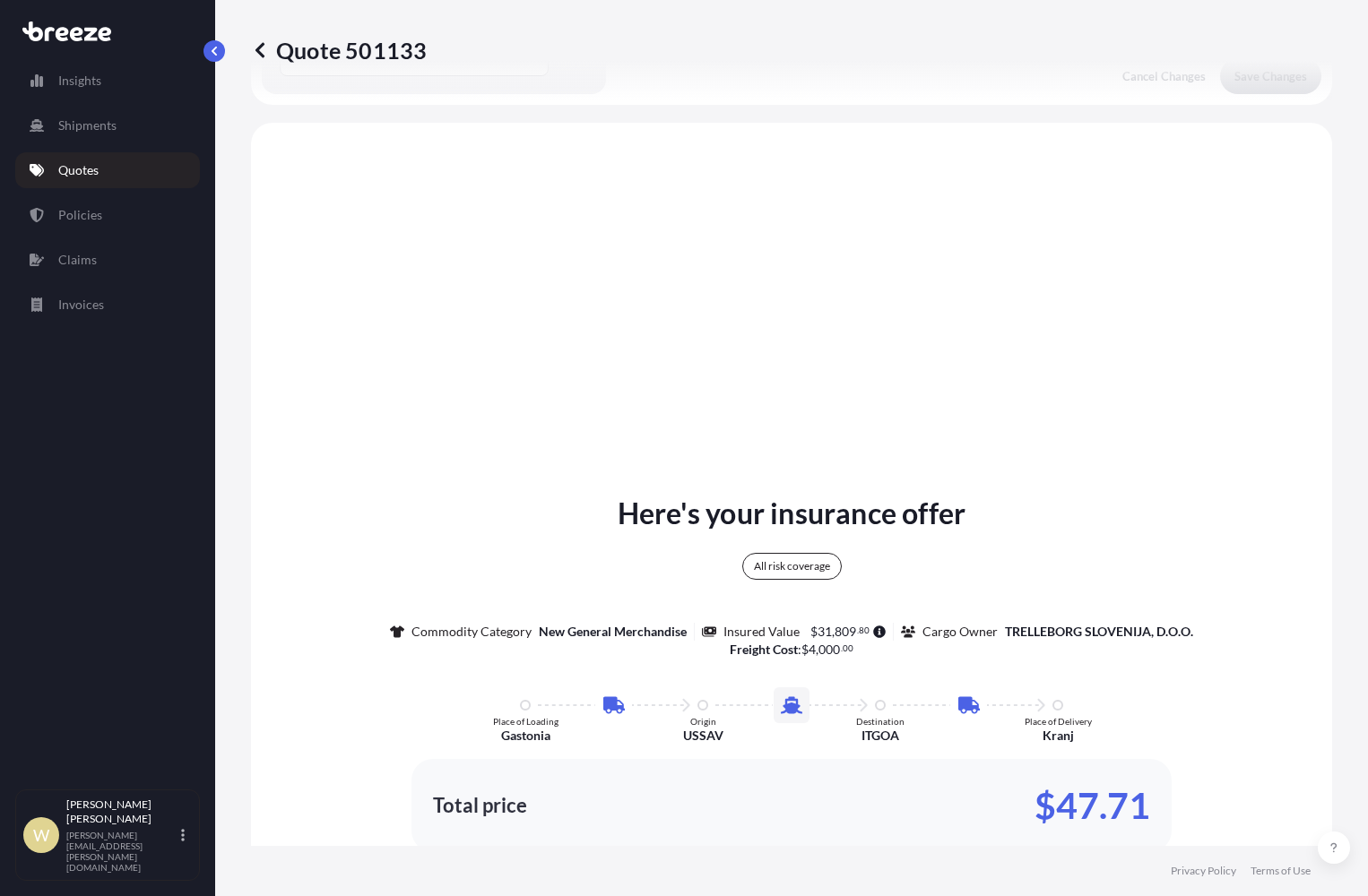
scroll to position [717, 0]
